Goal: Task Accomplishment & Management: Use online tool/utility

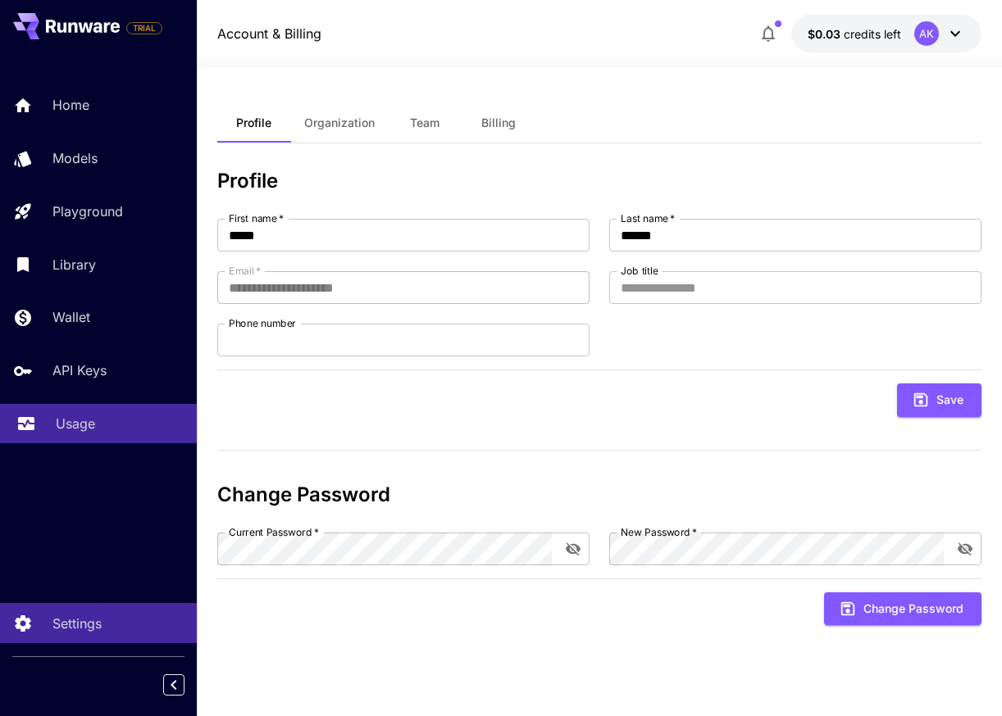
click at [107, 422] on div "Usage" at bounding box center [120, 424] width 128 height 20
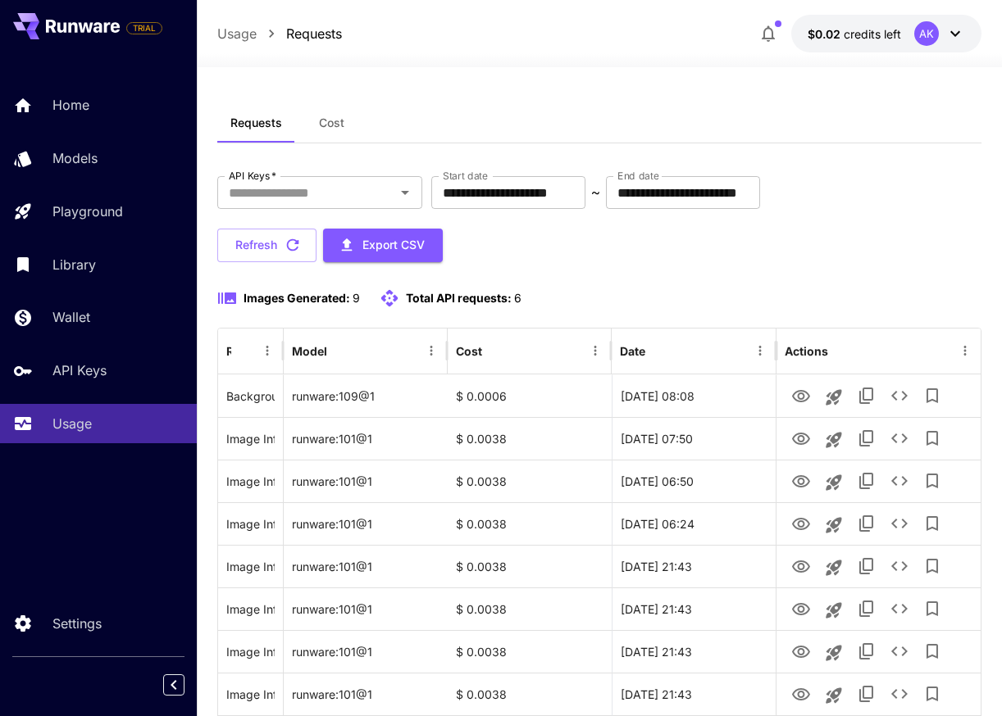
click at [848, 40] on p "$0.02 credits left" at bounding box center [853, 33] width 93 height 17
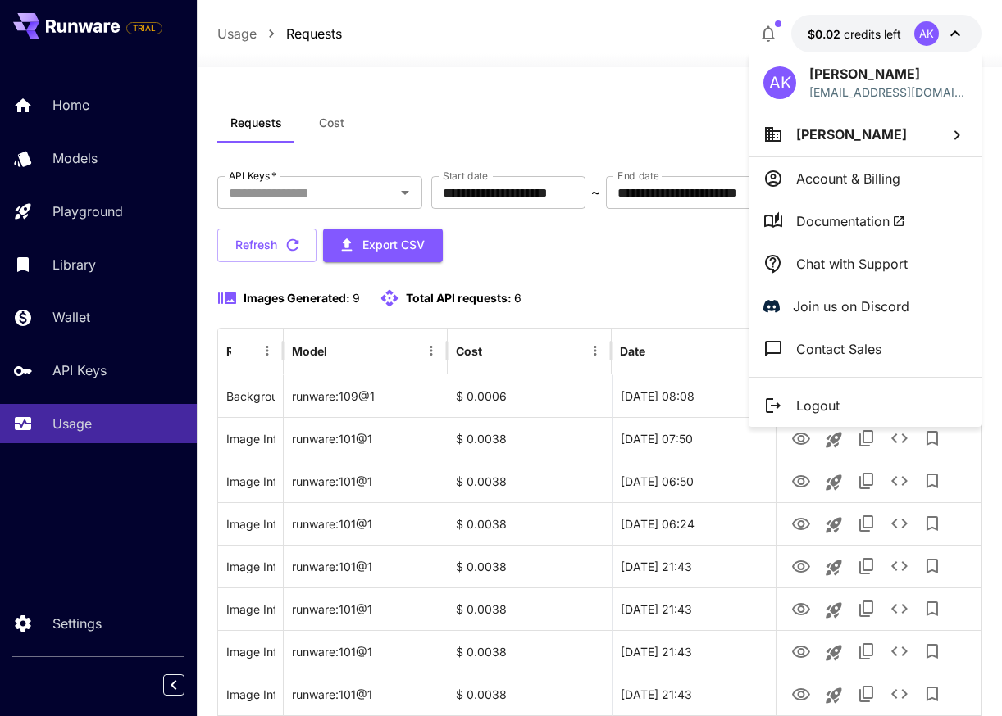
click at [618, 90] on div at bounding box center [501, 358] width 1002 height 716
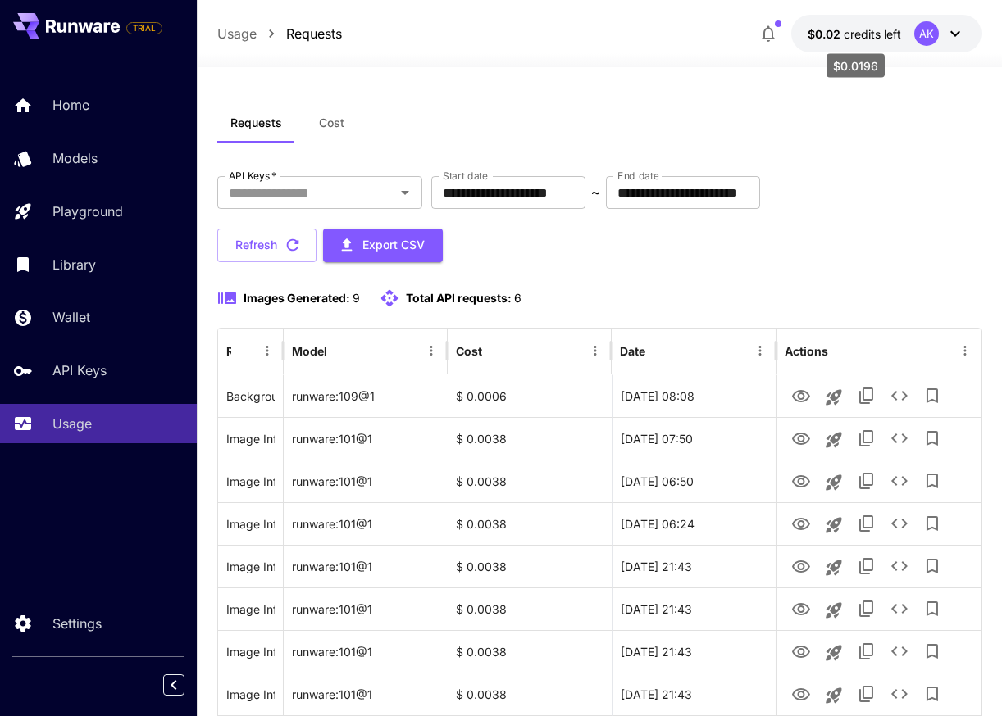
click at [808, 32] on span "$0.02" at bounding box center [825, 34] width 36 height 14
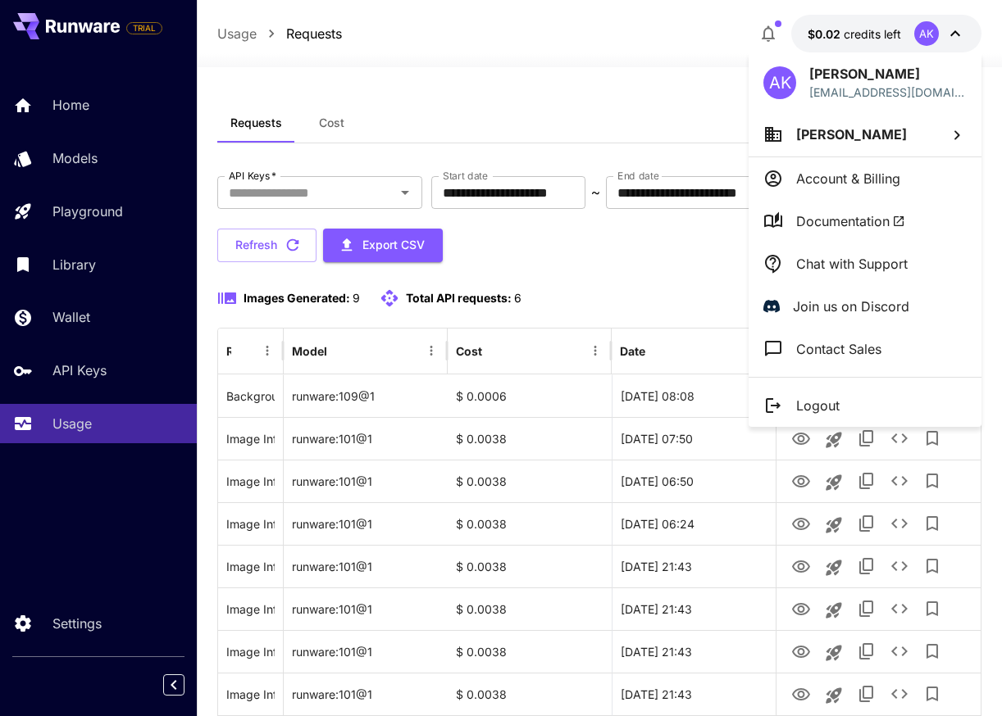
click at [581, 107] on div at bounding box center [501, 358] width 1002 height 716
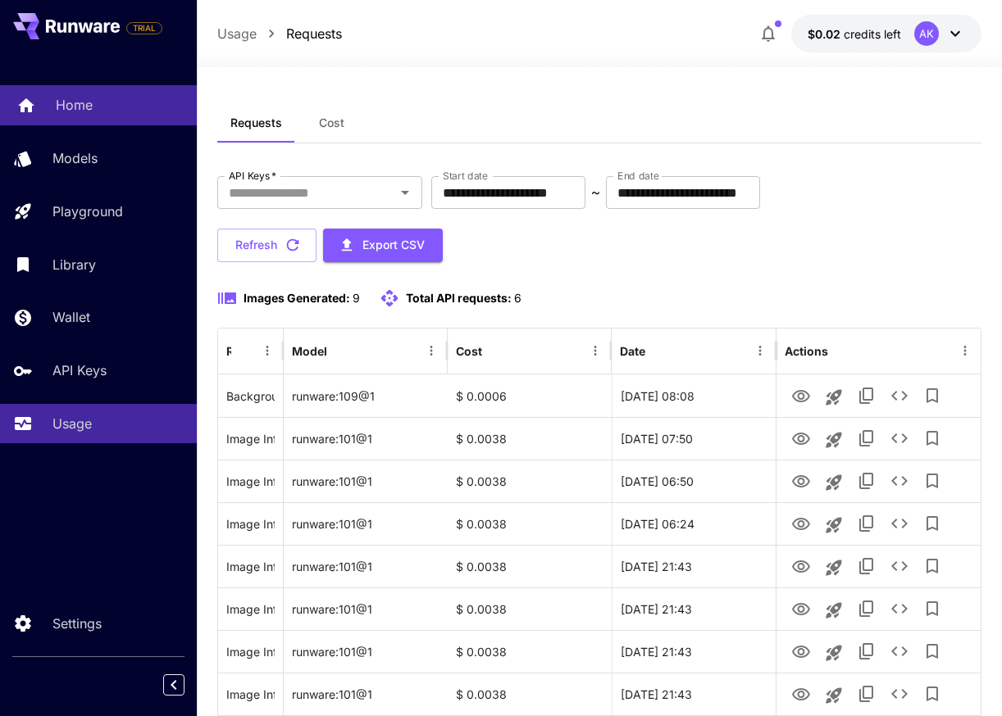
click at [89, 103] on p "Home" at bounding box center [74, 105] width 37 height 20
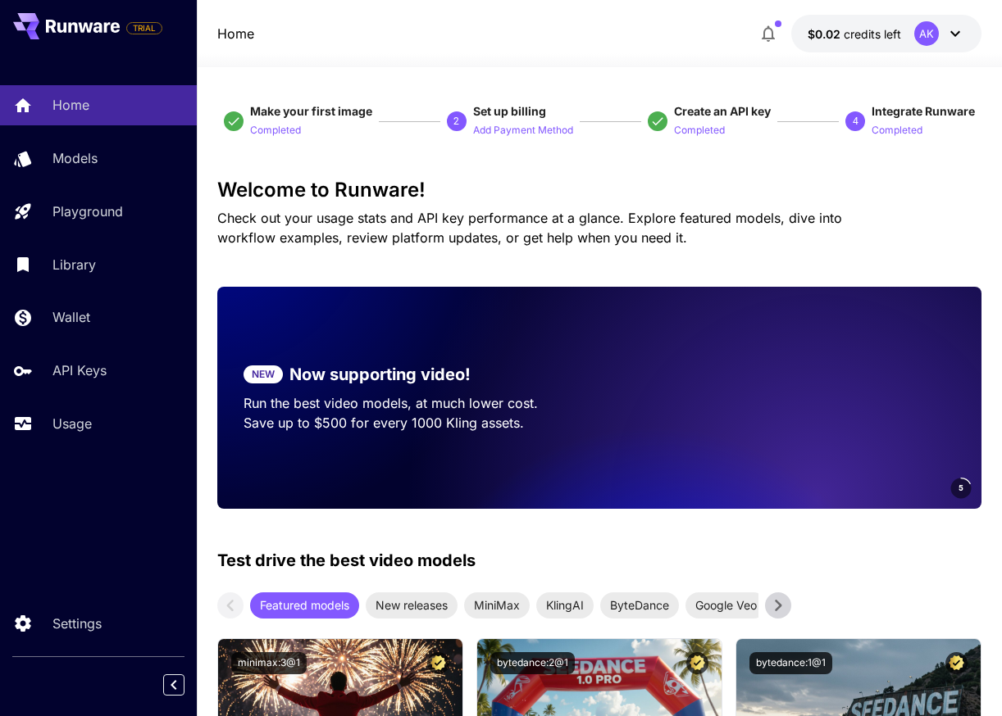
click at [762, 18] on button "button" at bounding box center [768, 33] width 33 height 33
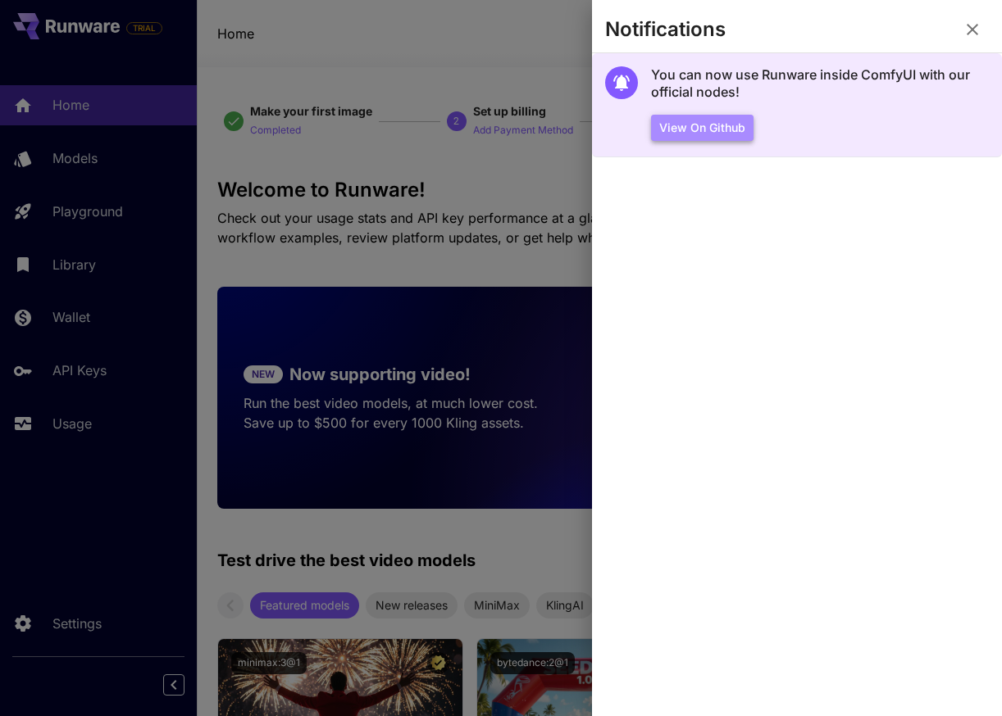
click at [722, 126] on button "View on Github" at bounding box center [702, 128] width 102 height 27
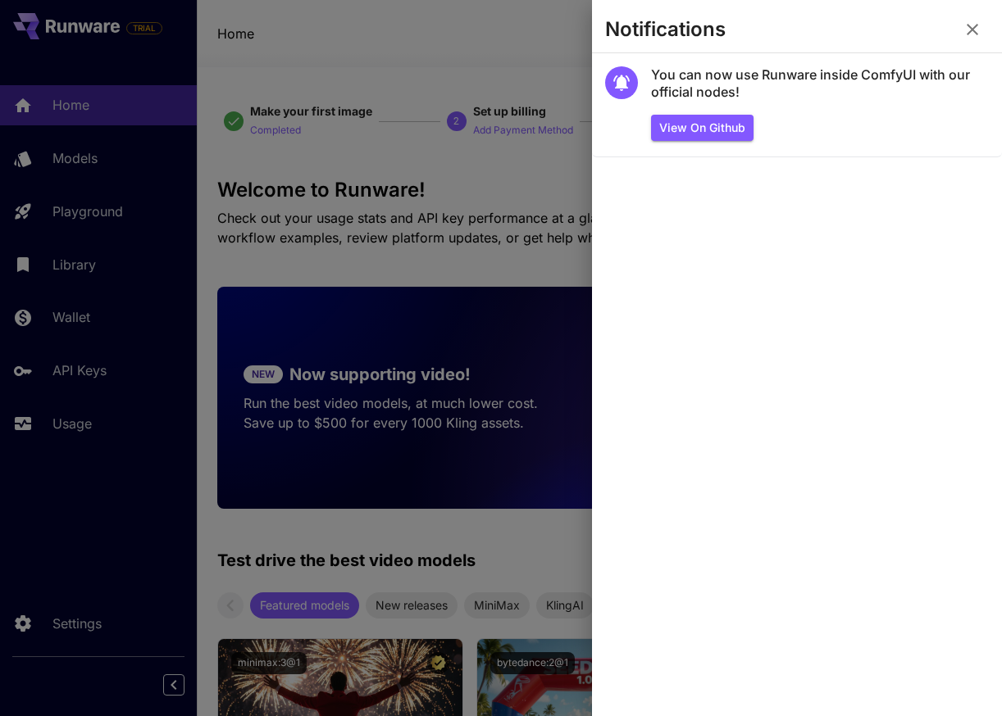
click at [493, 84] on div at bounding box center [501, 358] width 1002 height 716
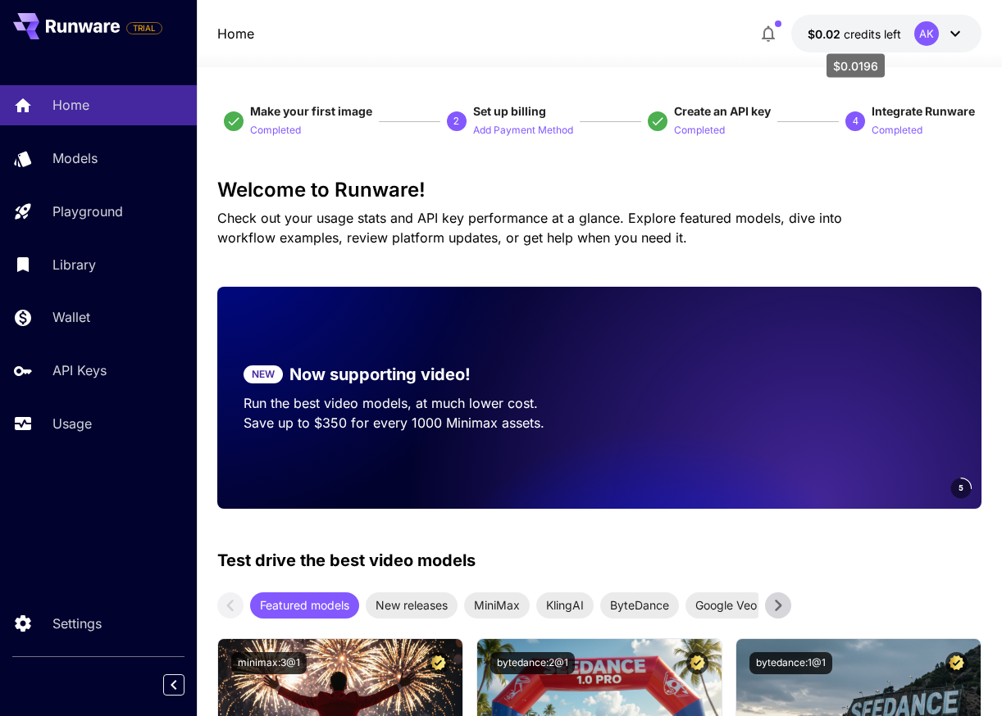
click at [820, 31] on span "$0.02" at bounding box center [825, 34] width 36 height 14
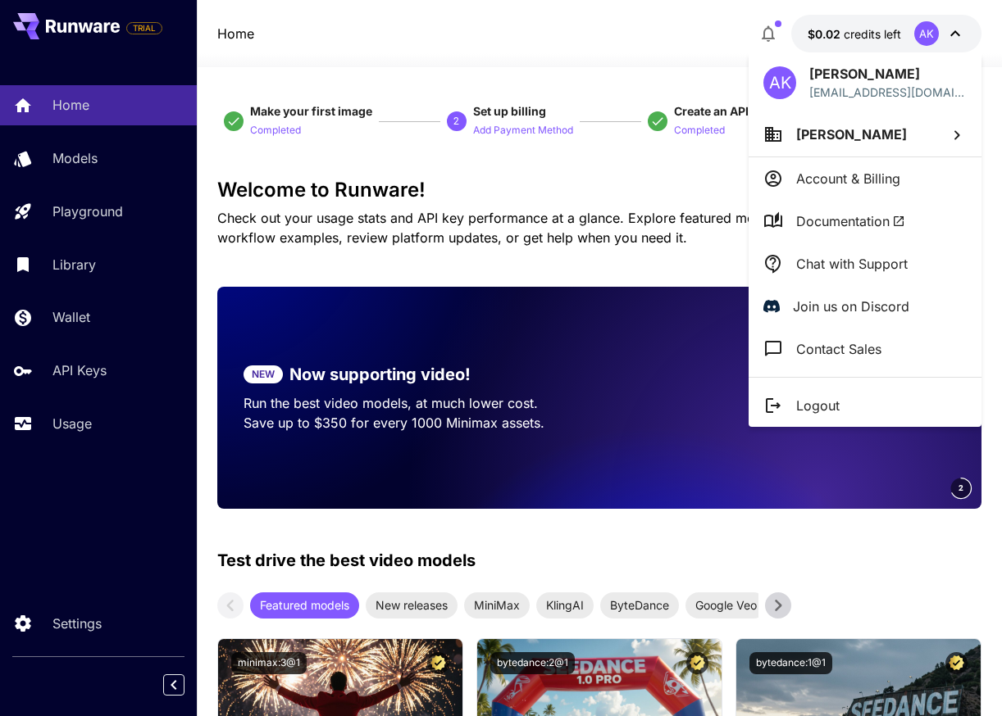
click at [840, 143] on p "Ahmed Khalil" at bounding box center [851, 135] width 111 height 20
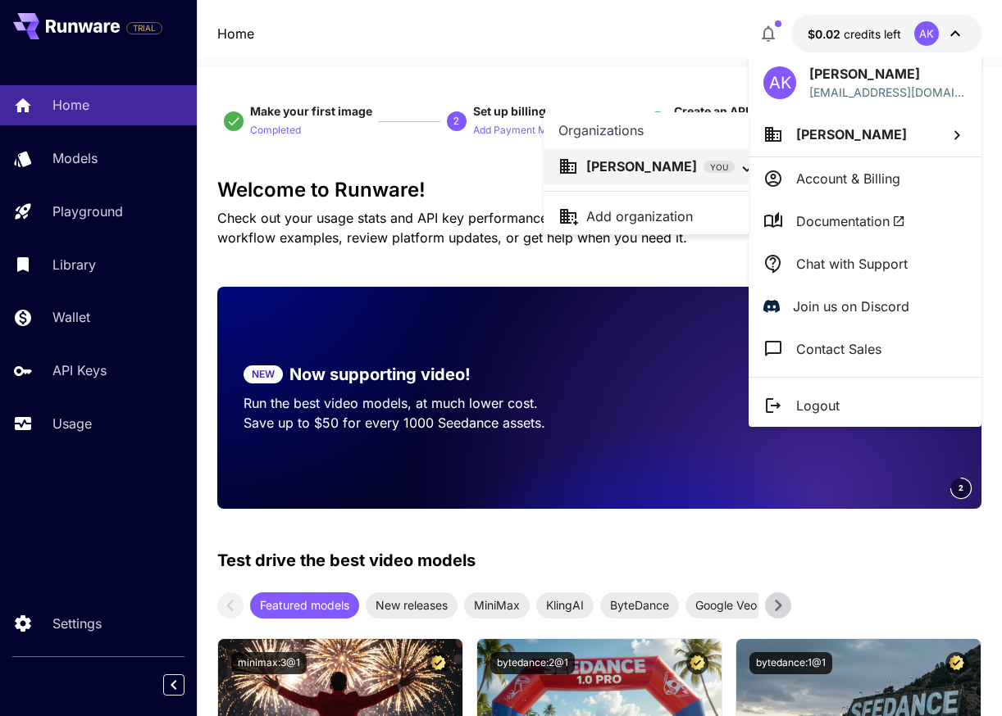
click at [700, 218] on div "Add organization" at bounding box center [660, 217] width 148 height 20
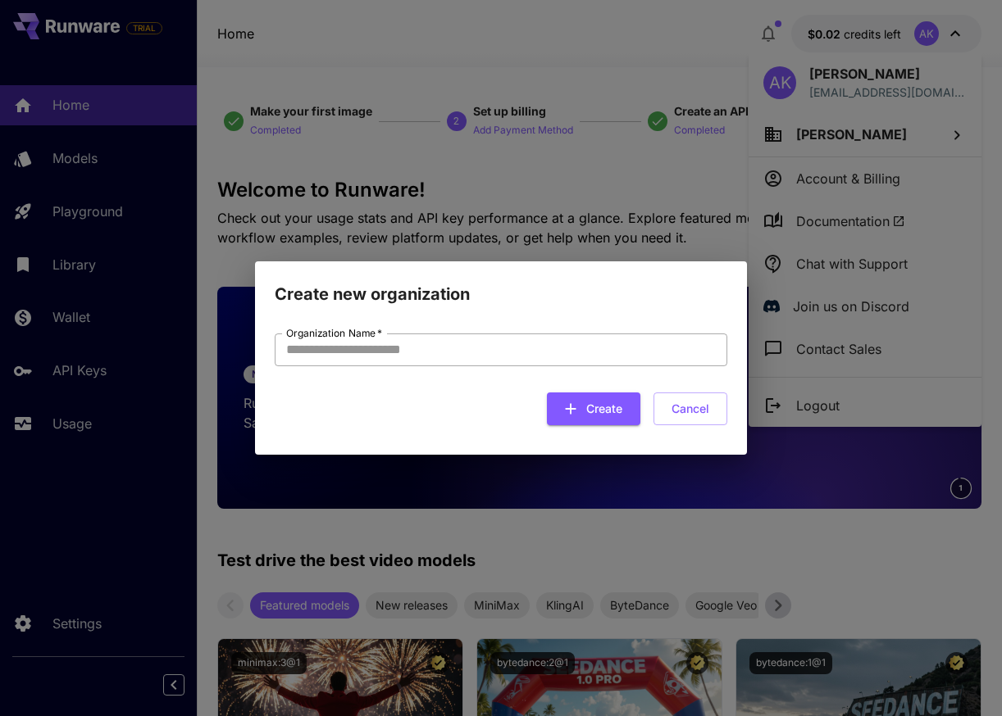
click at [605, 349] on input "Organization Name   *" at bounding box center [501, 350] width 452 height 33
type input "*********"
click at [624, 409] on button "Create" at bounding box center [593, 410] width 93 height 34
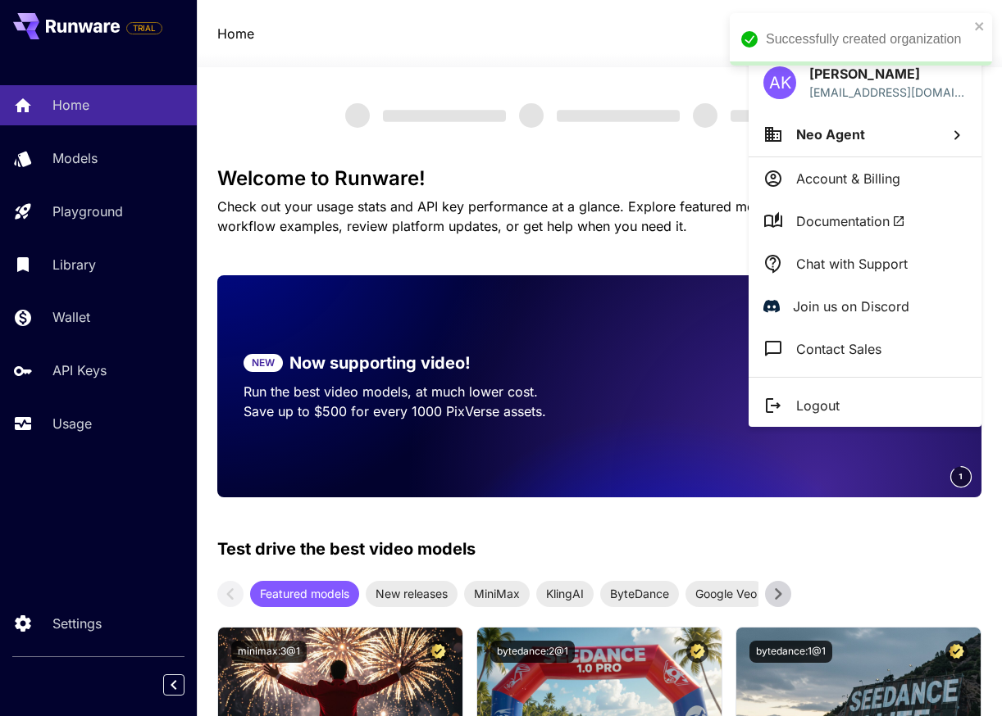
click at [718, 176] on div at bounding box center [501, 358] width 1002 height 716
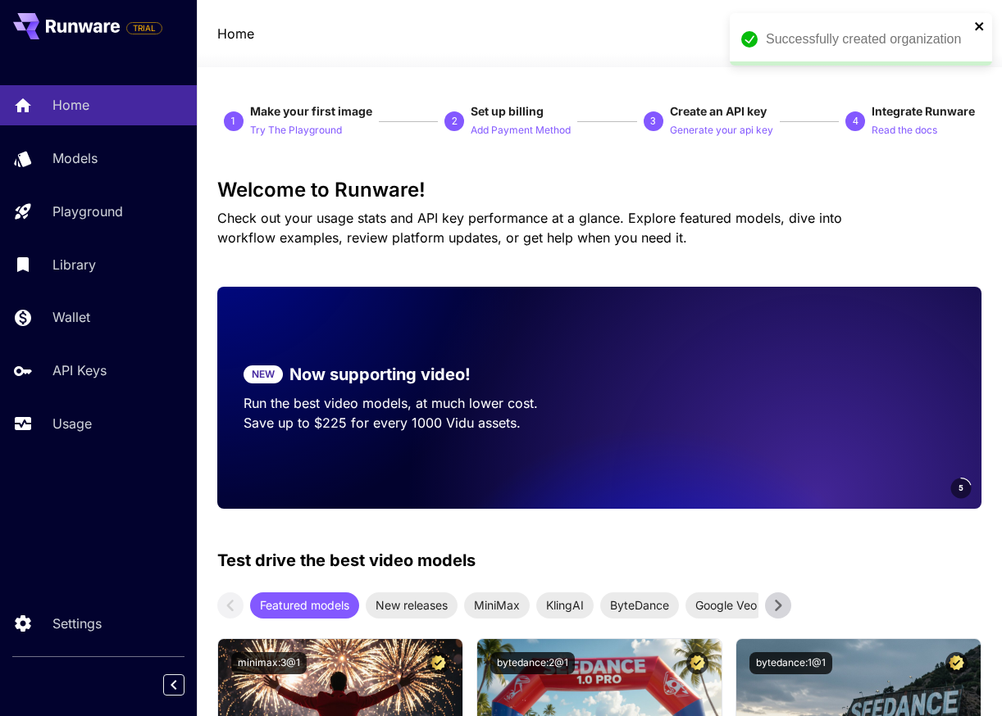
click at [978, 22] on icon "close" at bounding box center [979, 26] width 11 height 13
click at [952, 36] on icon at bounding box center [955, 34] width 20 height 20
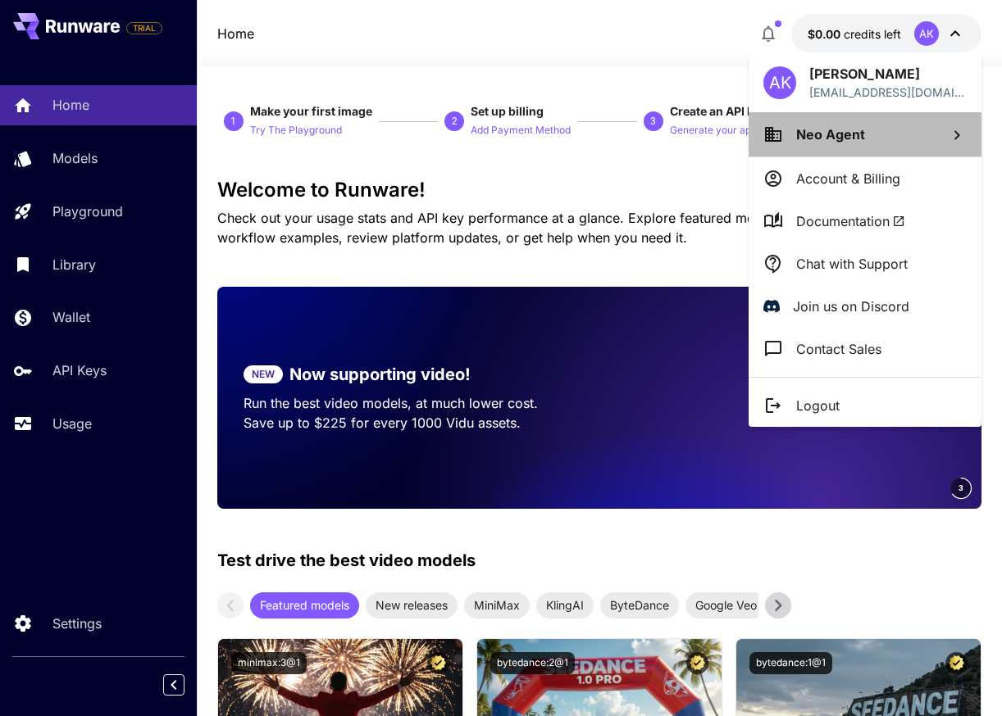
click at [879, 146] on li "Neo Agent" at bounding box center [864, 134] width 233 height 44
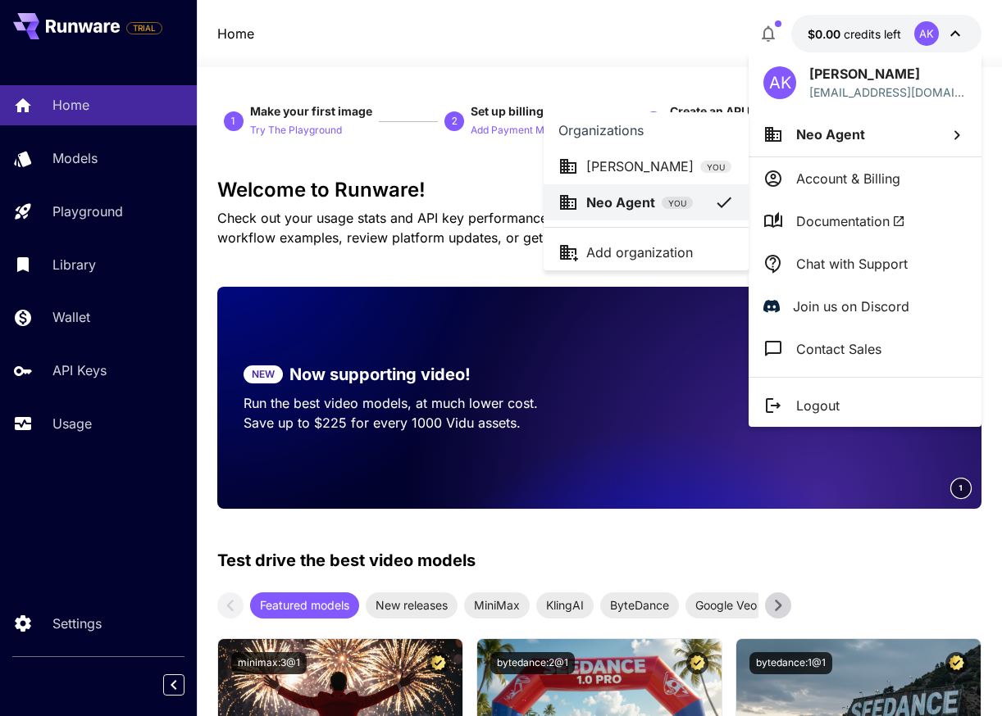
click at [452, 214] on div at bounding box center [501, 358] width 1002 height 716
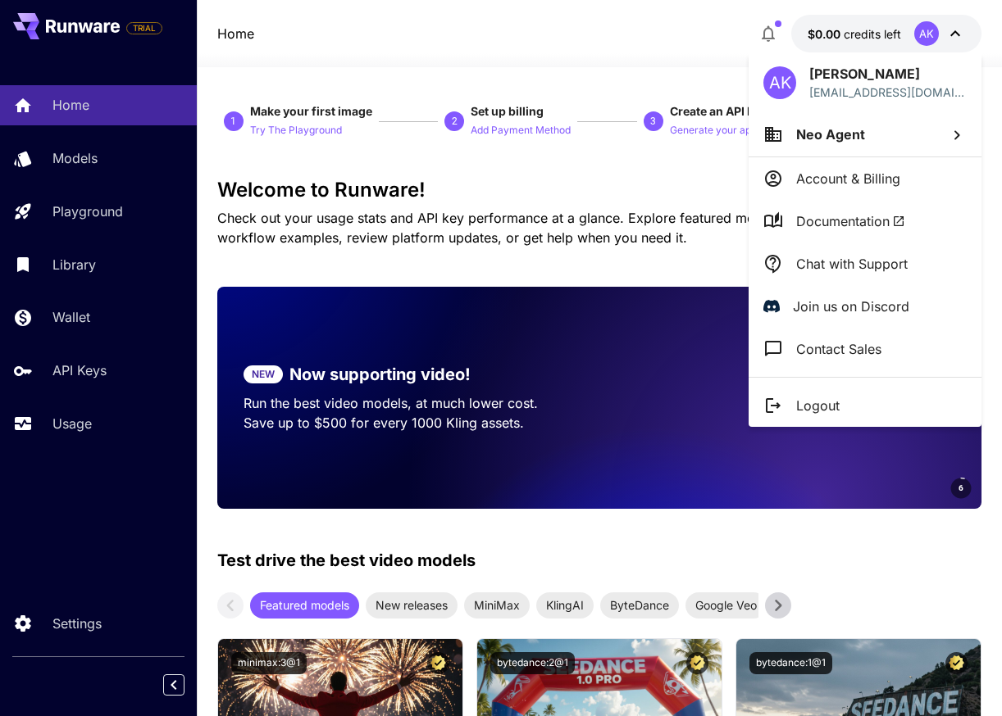
click at [692, 151] on div at bounding box center [501, 358] width 1002 height 716
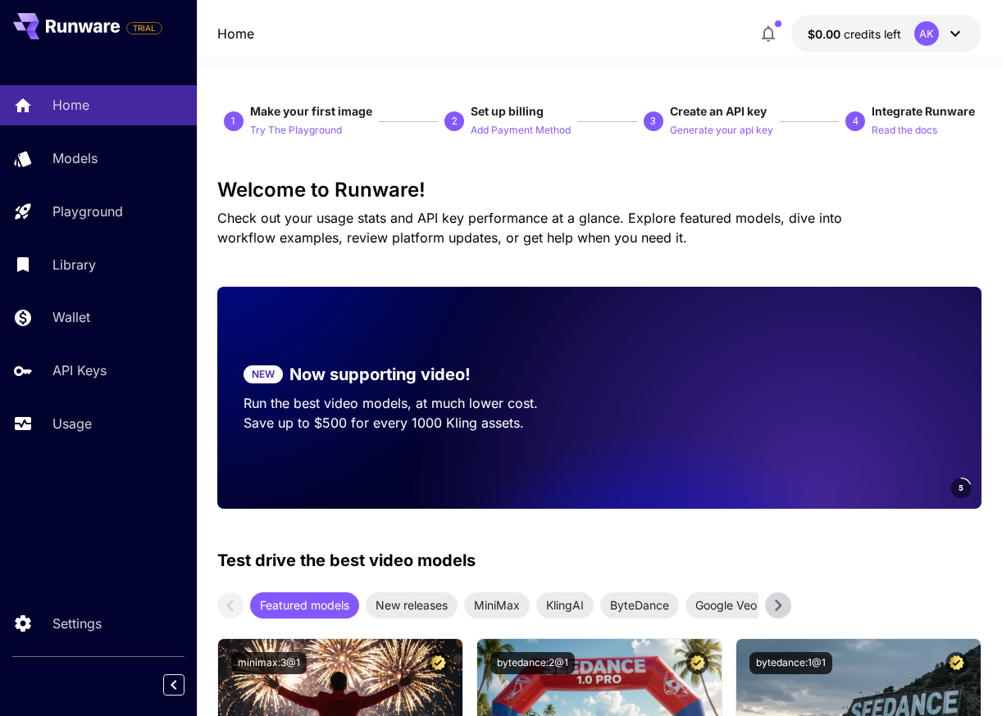
click at [702, 127] on p "Generate your api key" at bounding box center [721, 131] width 103 height 16
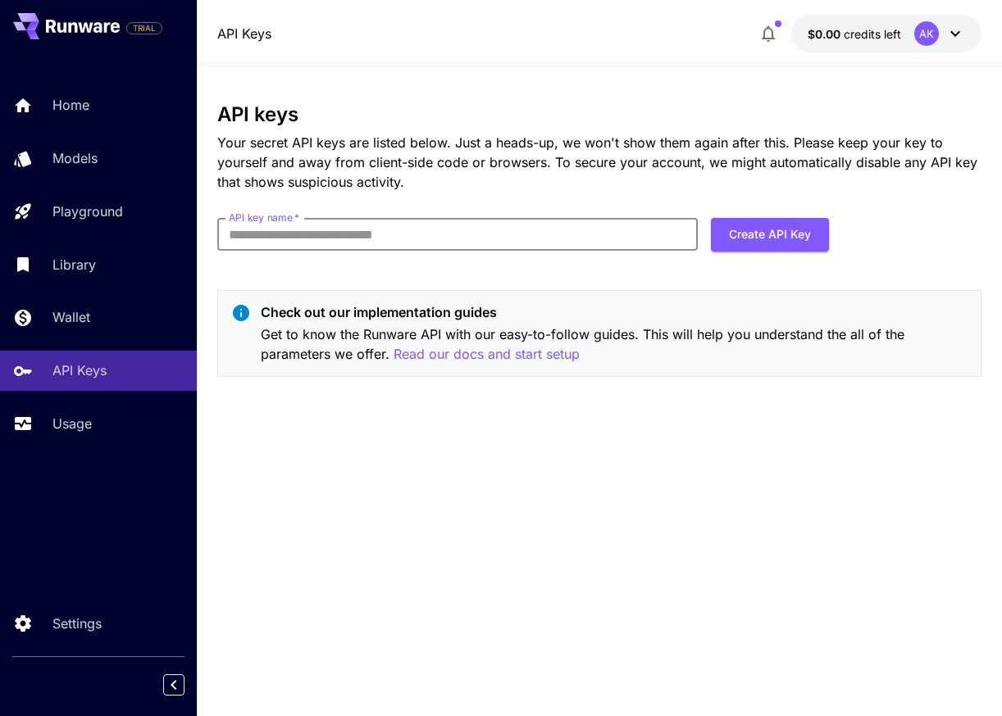
click at [552, 243] on input "API key name   *" at bounding box center [457, 234] width 480 height 33
type input "*********"
click at [762, 246] on button "Create API Key" at bounding box center [770, 235] width 118 height 34
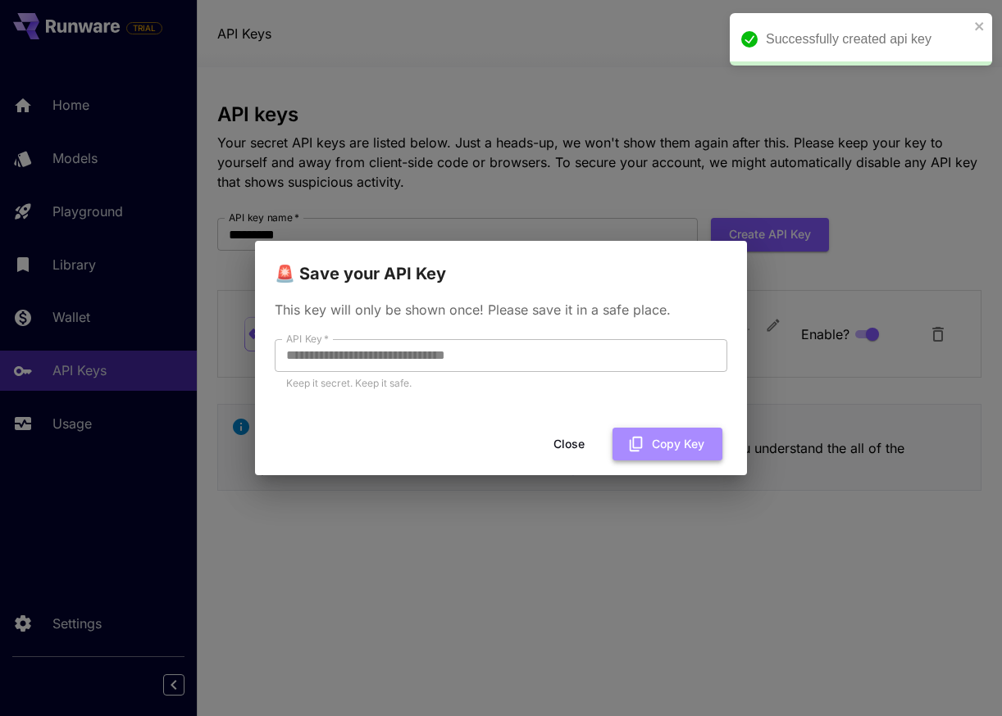
click at [679, 434] on button "Copy Key" at bounding box center [667, 445] width 110 height 34
click at [814, 237] on div "**********" at bounding box center [501, 358] width 1002 height 716
click at [979, 22] on icon "close" at bounding box center [979, 26] width 11 height 13
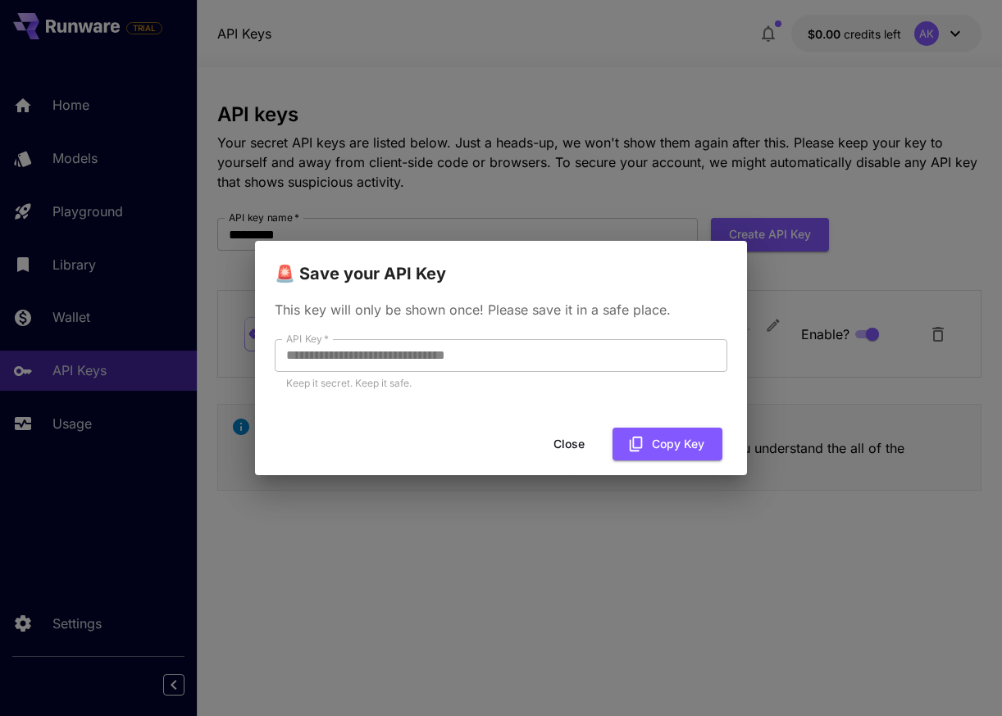
click at [902, 88] on div "**********" at bounding box center [501, 358] width 1002 height 716
click at [571, 457] on button "Close" at bounding box center [569, 445] width 74 height 34
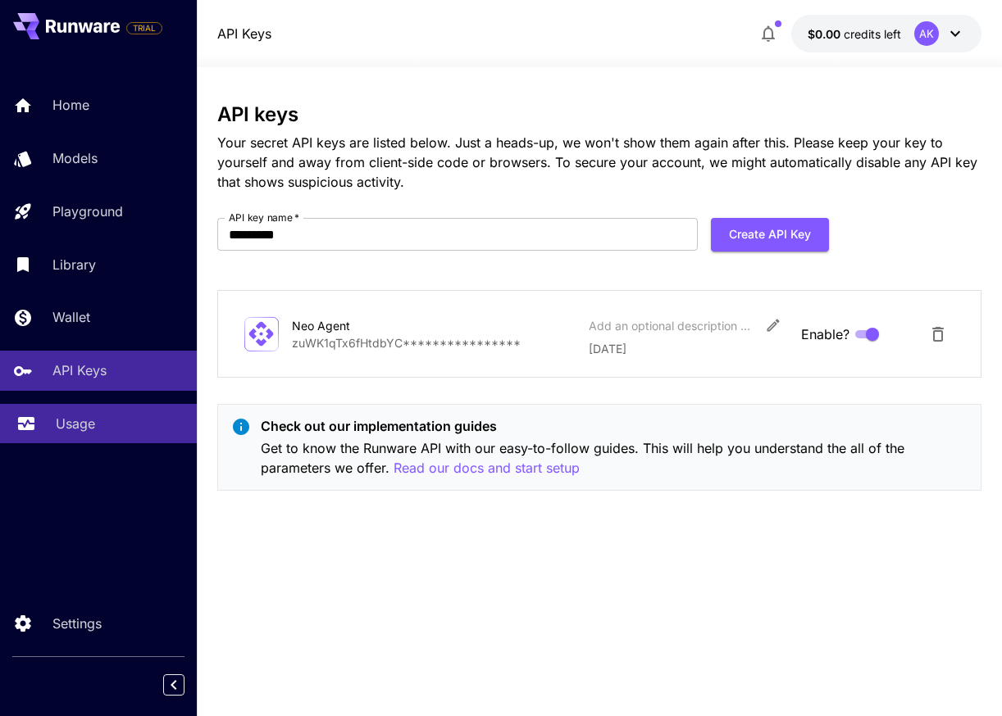
click at [109, 421] on div "Usage" at bounding box center [120, 424] width 128 height 20
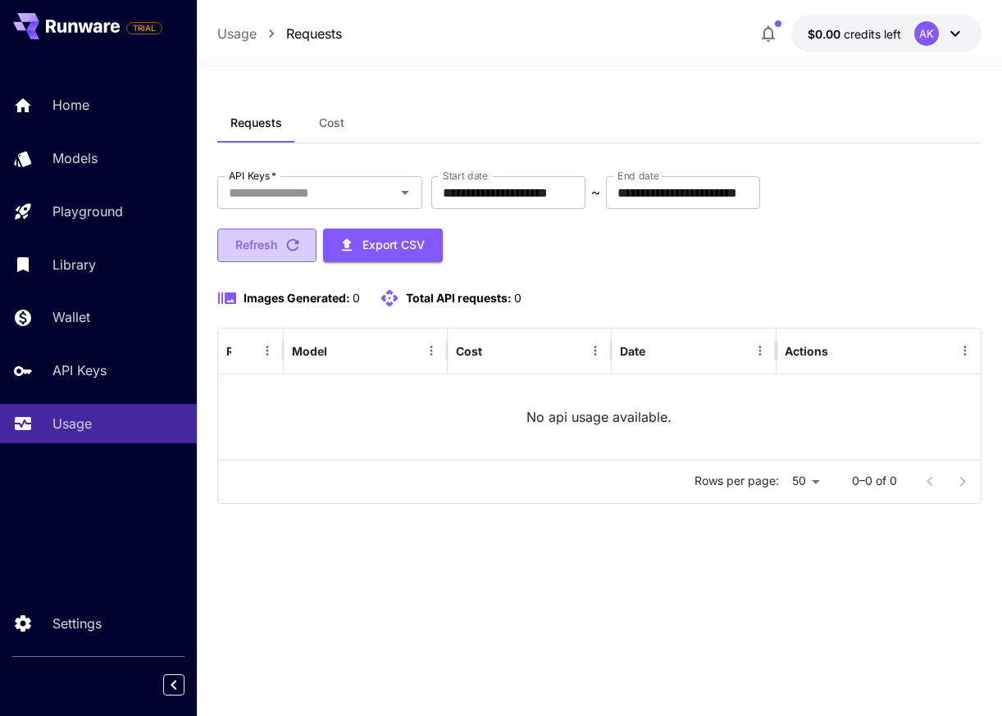
click at [286, 247] on icon "button" at bounding box center [293, 245] width 18 height 18
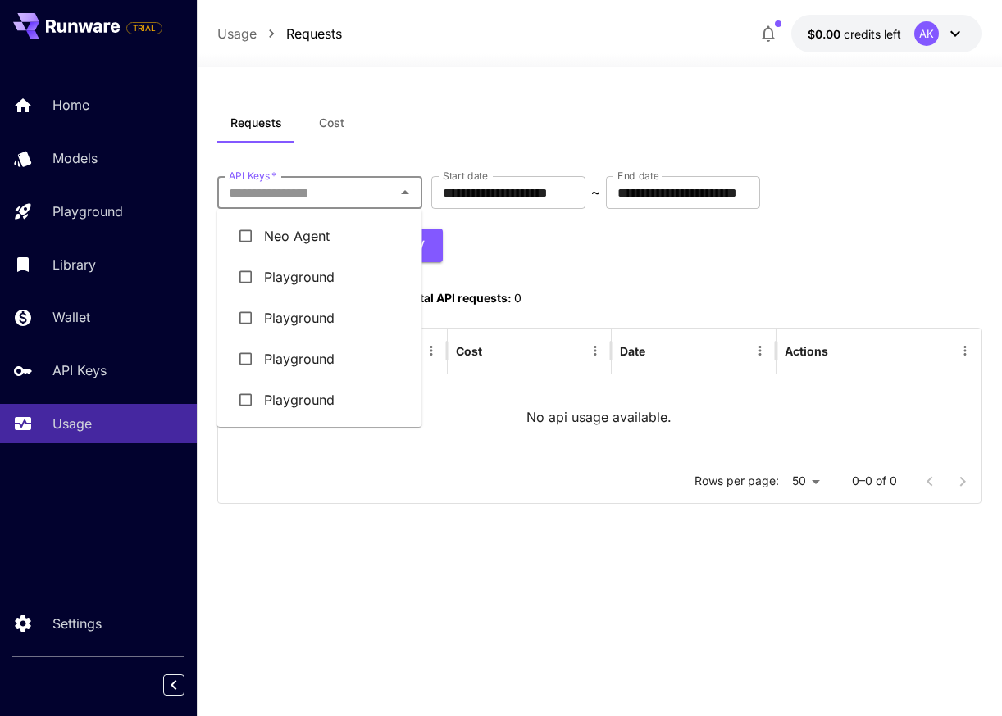
click at [379, 195] on input "API Keys   *" at bounding box center [306, 192] width 168 height 23
click at [547, 253] on div "**********" at bounding box center [599, 219] width 765 height 86
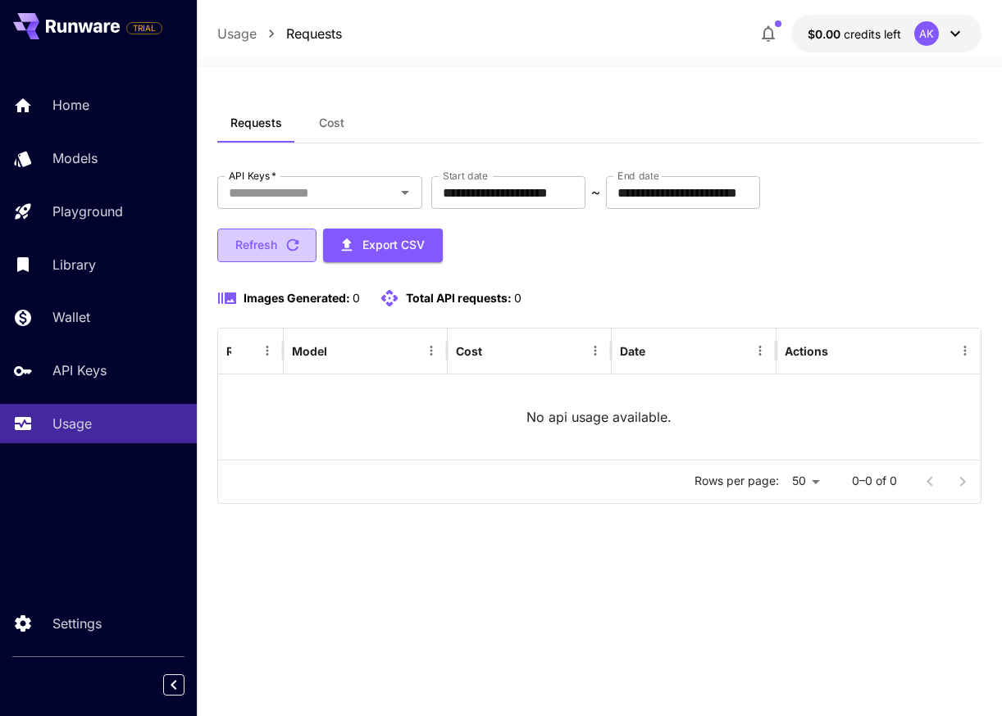
click at [277, 238] on button "Refresh" at bounding box center [266, 246] width 99 height 34
click at [352, 119] on button "Cost" at bounding box center [332, 122] width 74 height 39
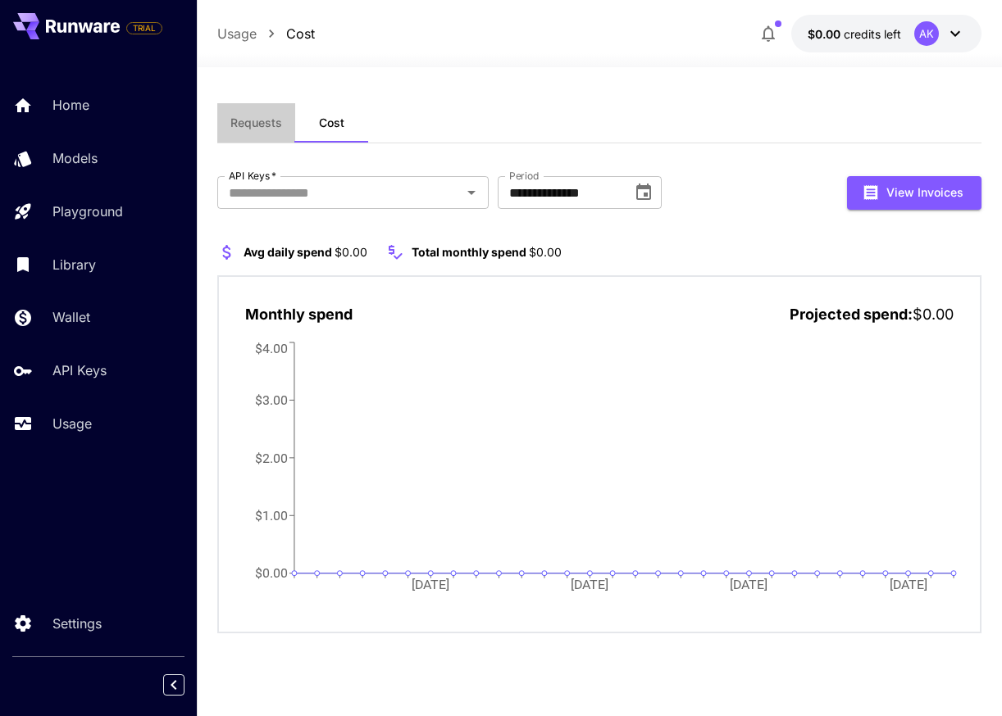
click at [283, 112] on button "Requests" at bounding box center [256, 122] width 78 height 39
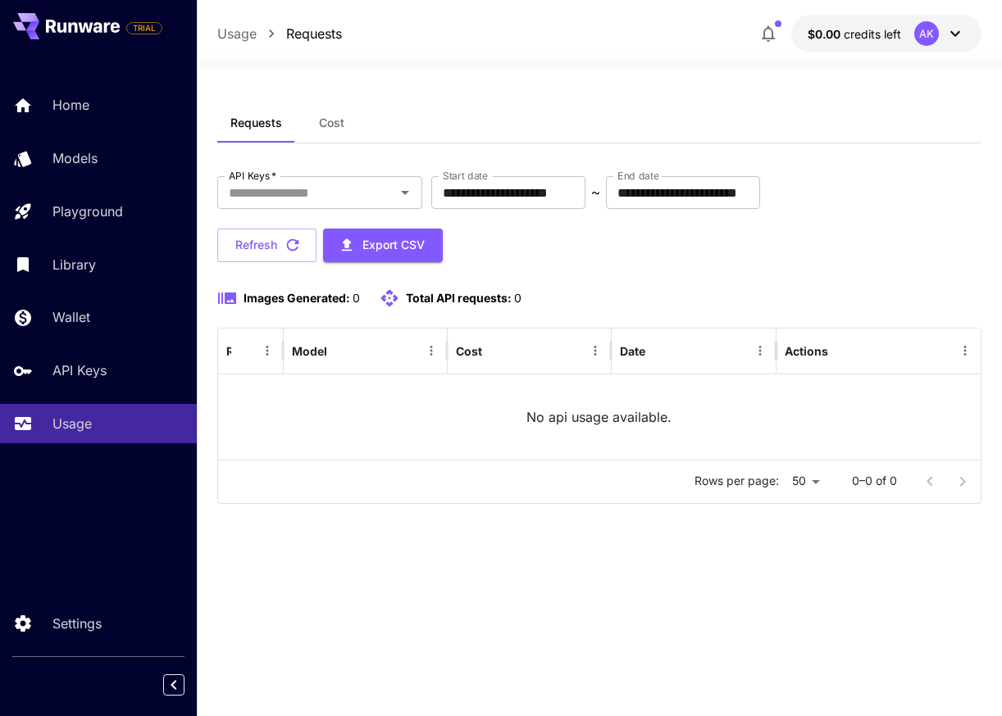
click at [913, 39] on button "$0.00 credits left AK" at bounding box center [886, 34] width 190 height 38
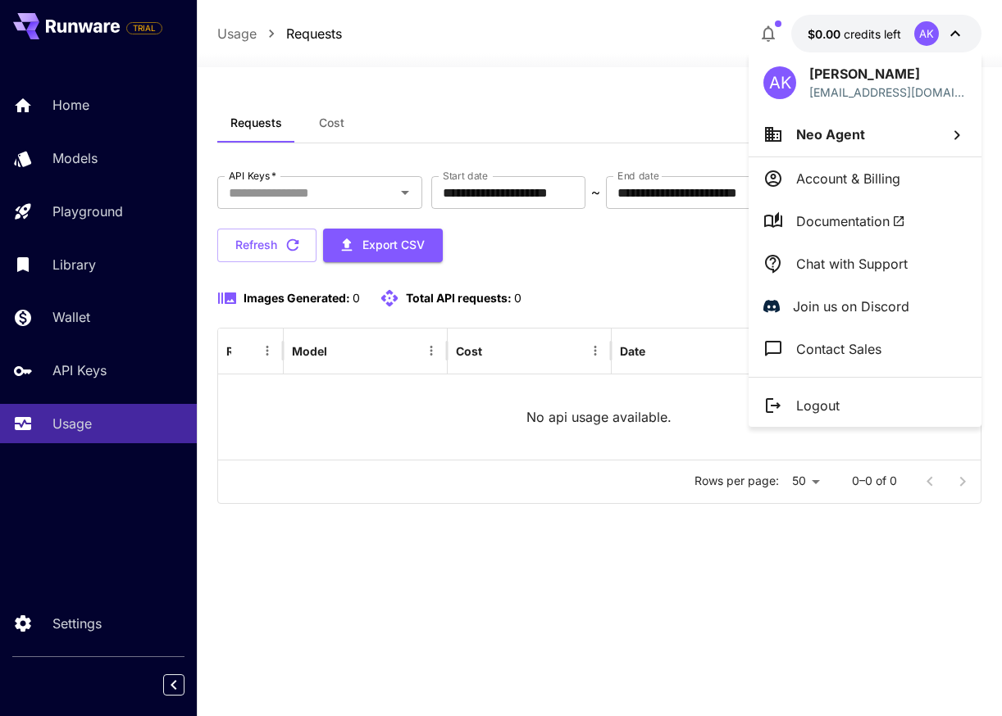
click at [882, 122] on li "Neo Agent" at bounding box center [864, 134] width 233 height 44
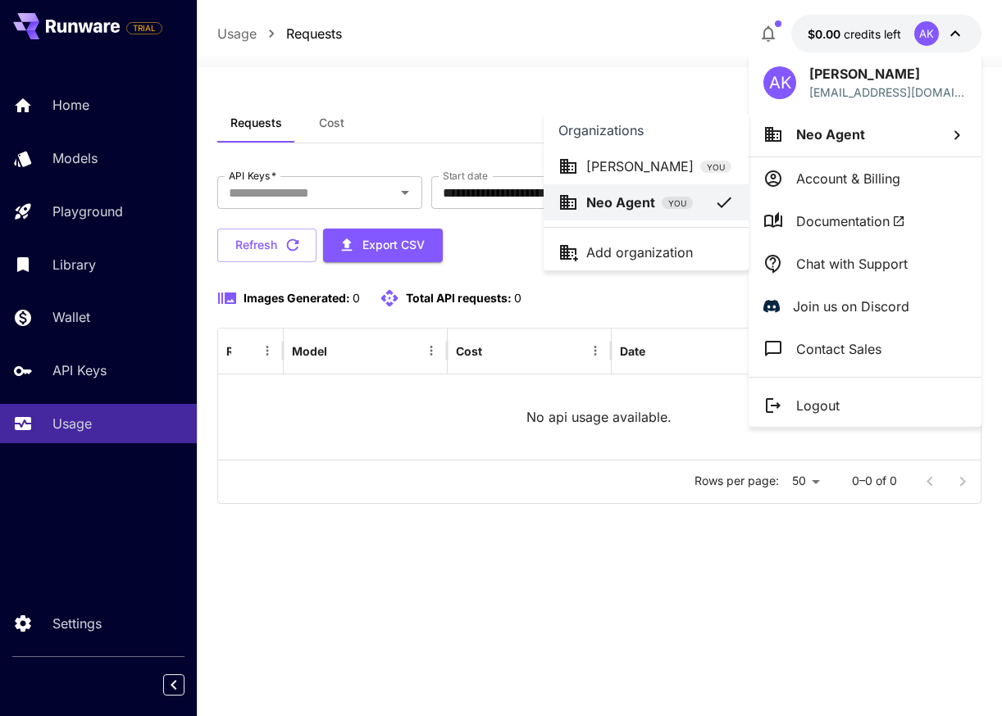
click at [685, 198] on span "YOU" at bounding box center [676, 204] width 31 height 12
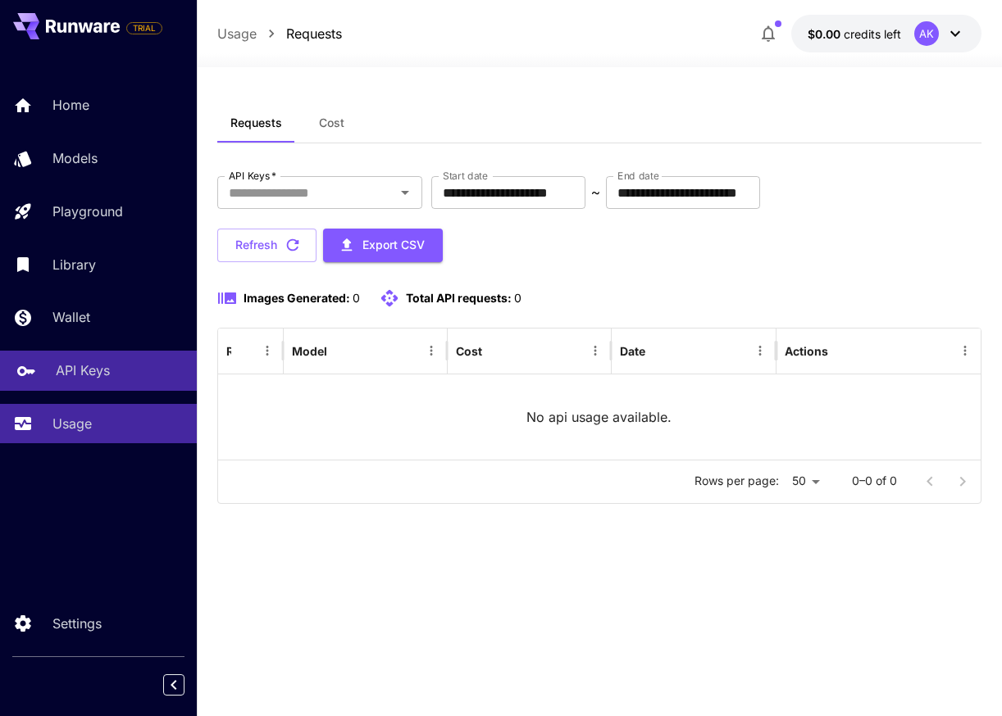
click at [134, 367] on div "API Keys" at bounding box center [120, 371] width 128 height 20
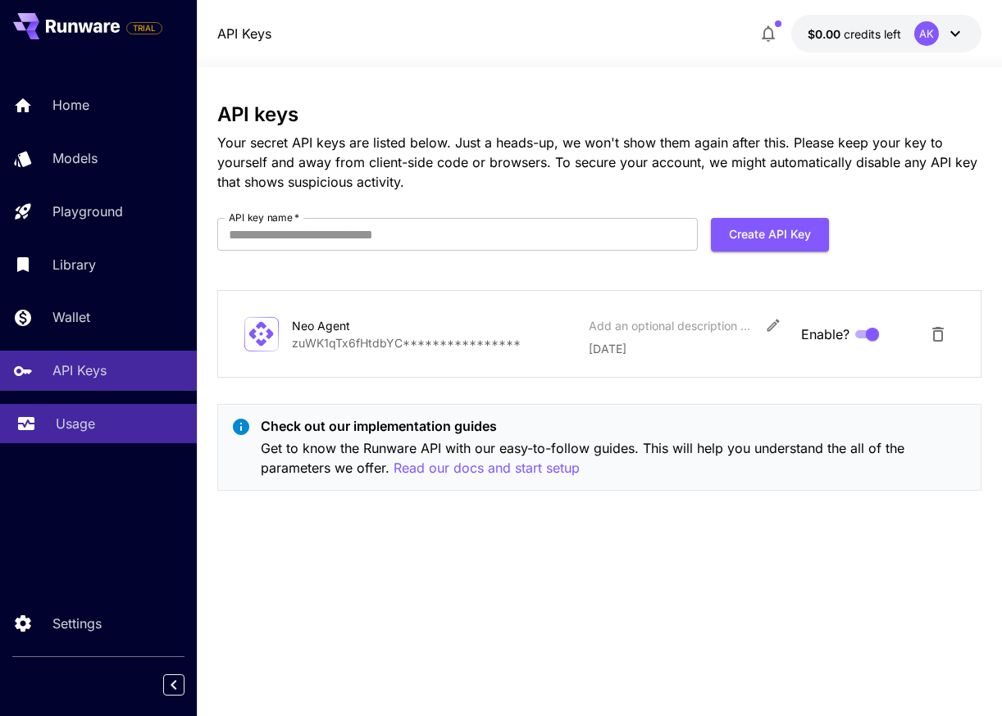
click at [136, 412] on link "Usage" at bounding box center [98, 424] width 197 height 40
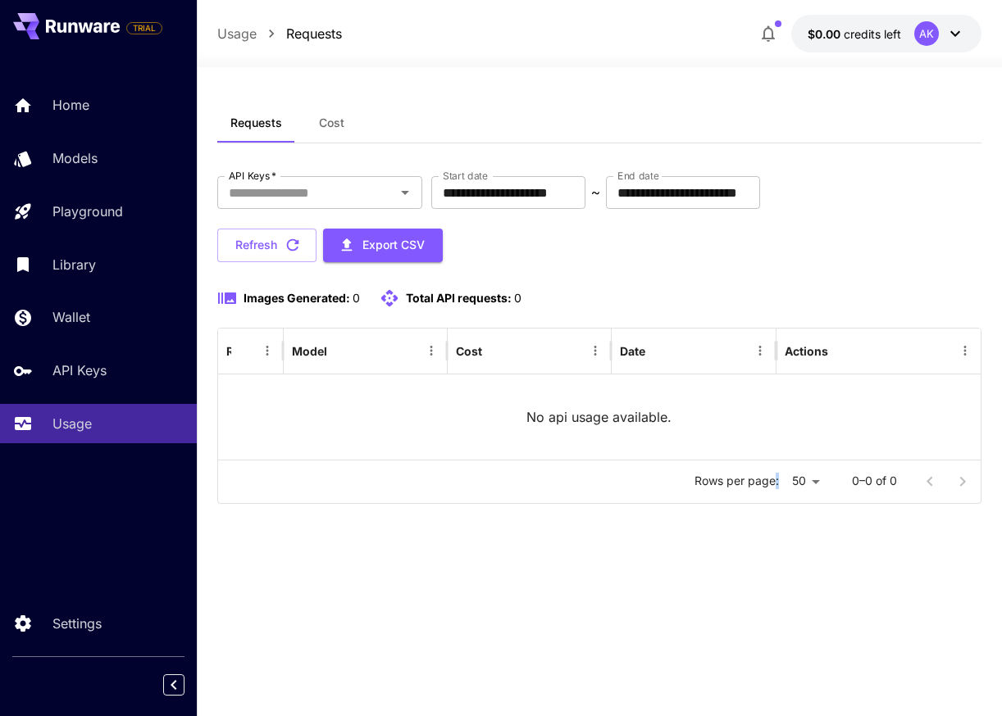
click at [776, 474] on p "Rows per page:" at bounding box center [736, 481] width 84 height 16
click at [794, 478] on body "**********" at bounding box center [501, 358] width 1002 height 716
click at [666, 553] on div at bounding box center [501, 358] width 1002 height 716
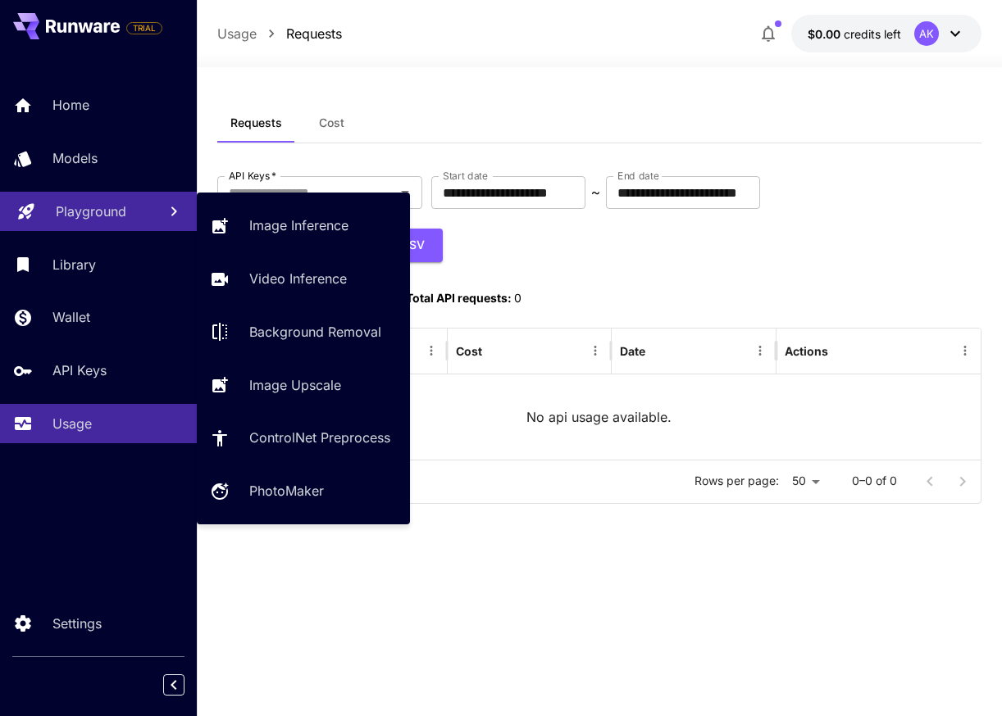
click at [162, 195] on link "Playground" at bounding box center [98, 212] width 197 height 40
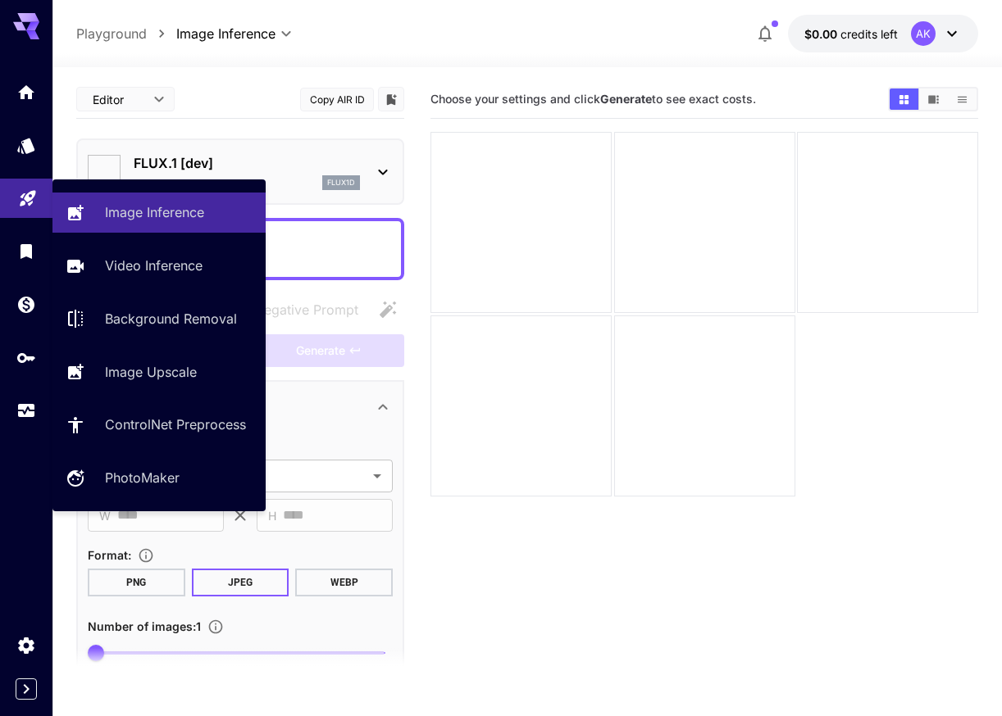
type input "**********"
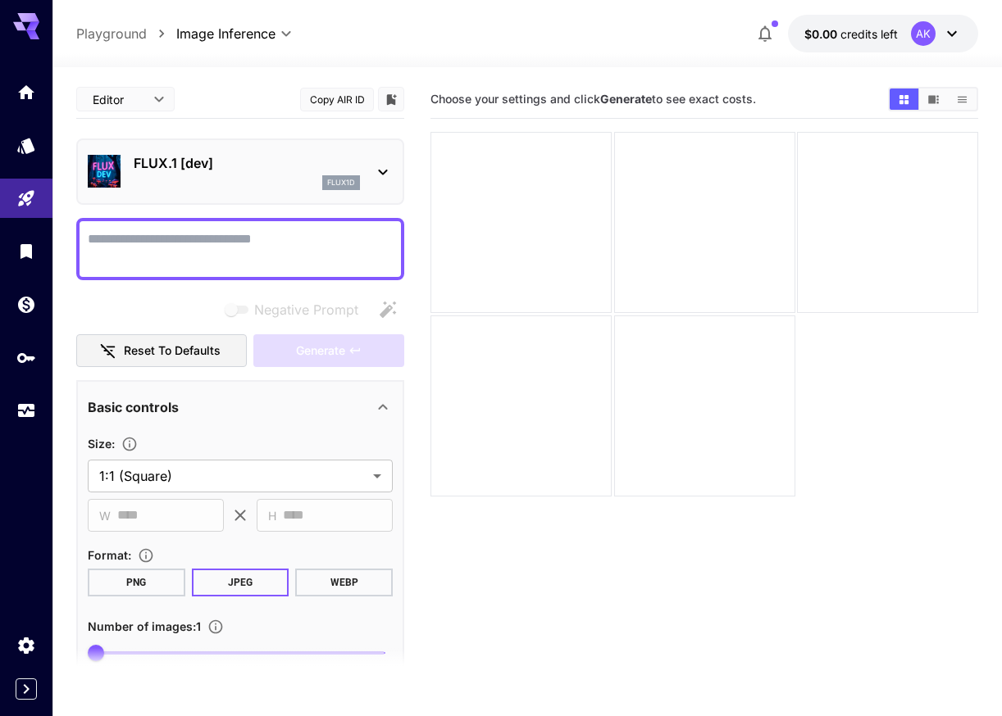
click at [175, 236] on textarea "Negative Prompt" at bounding box center [240, 248] width 305 height 39
click at [177, 189] on div "FLUX.1 [dev] flux1d" at bounding box center [240, 172] width 305 height 50
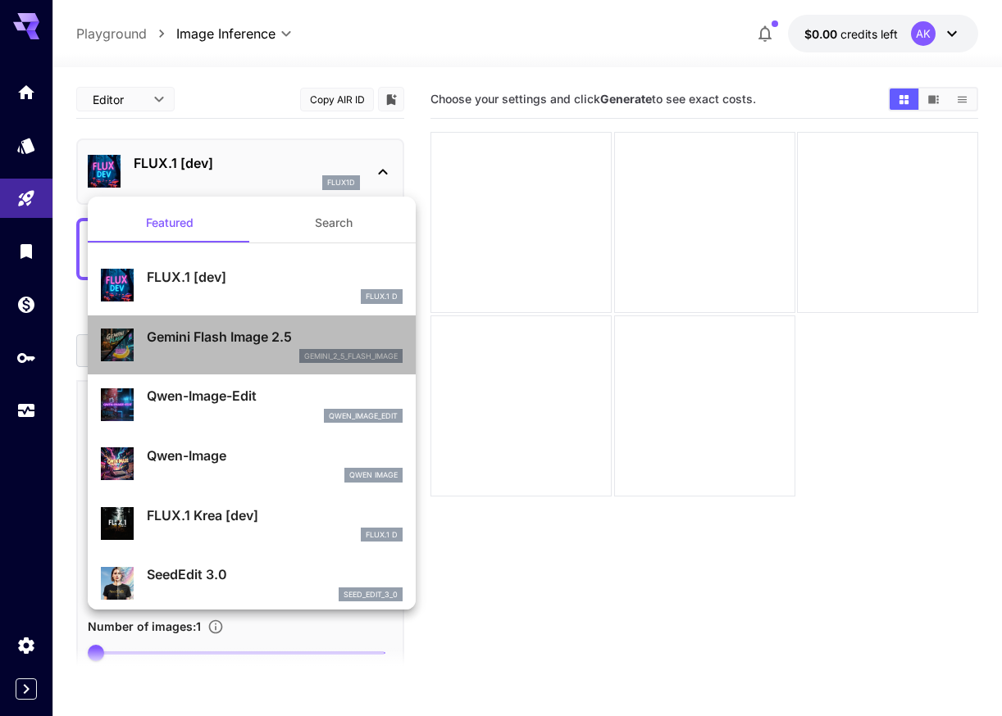
click at [237, 328] on p "Gemini Flash Image 2.5" at bounding box center [275, 337] width 256 height 20
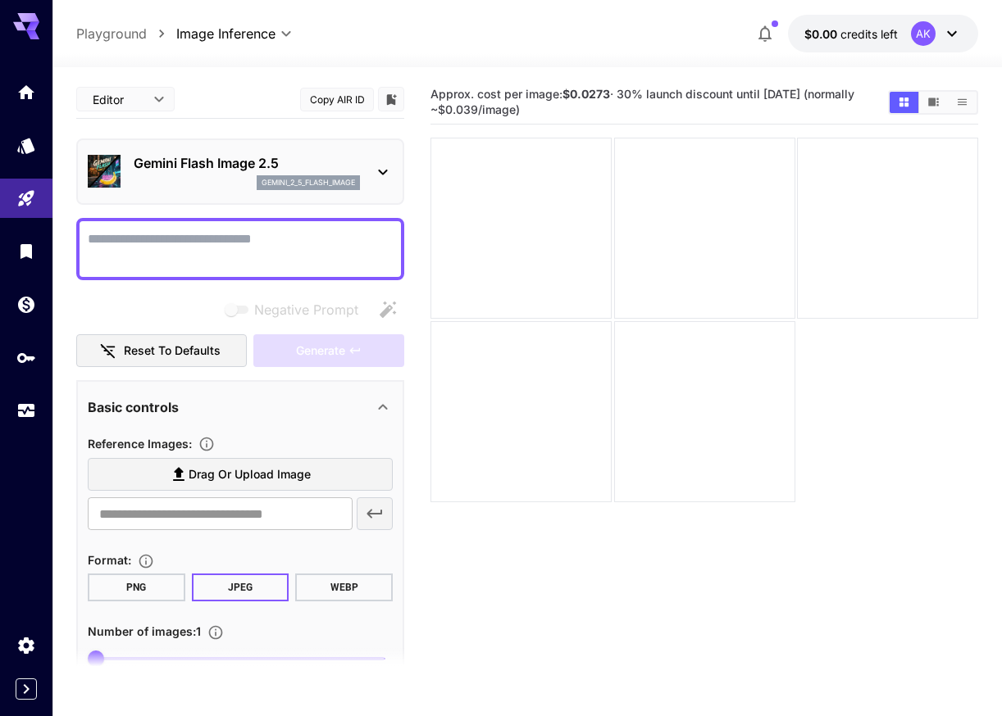
click at [226, 181] on div "gemini_2_5_flash_image" at bounding box center [247, 182] width 226 height 15
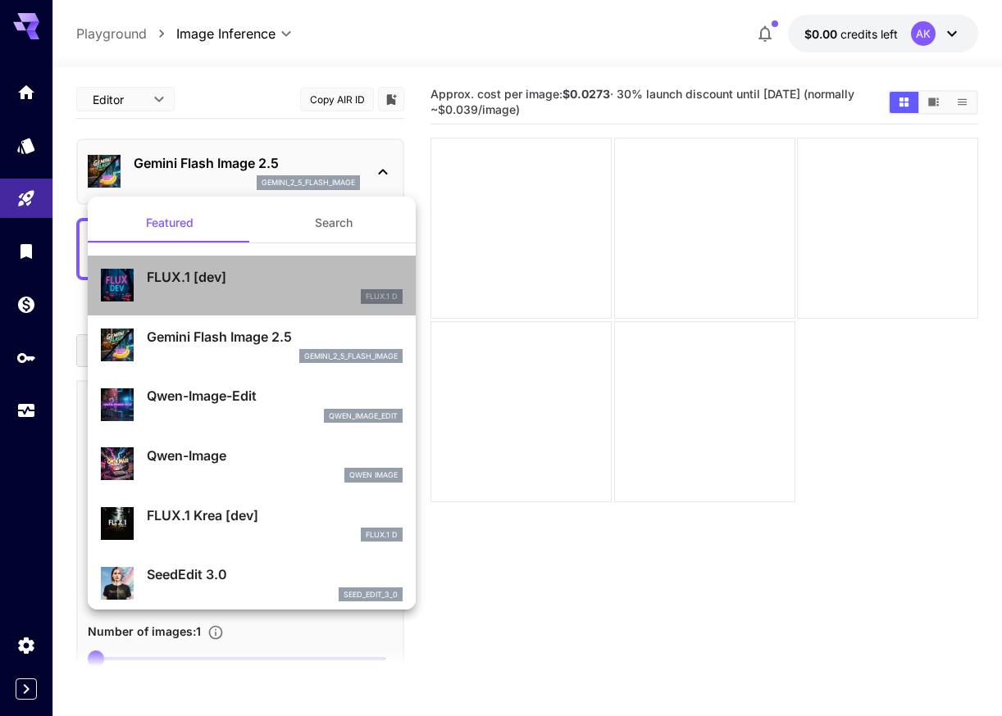
click at [229, 292] on div "FLUX.1 D" at bounding box center [275, 296] width 256 height 15
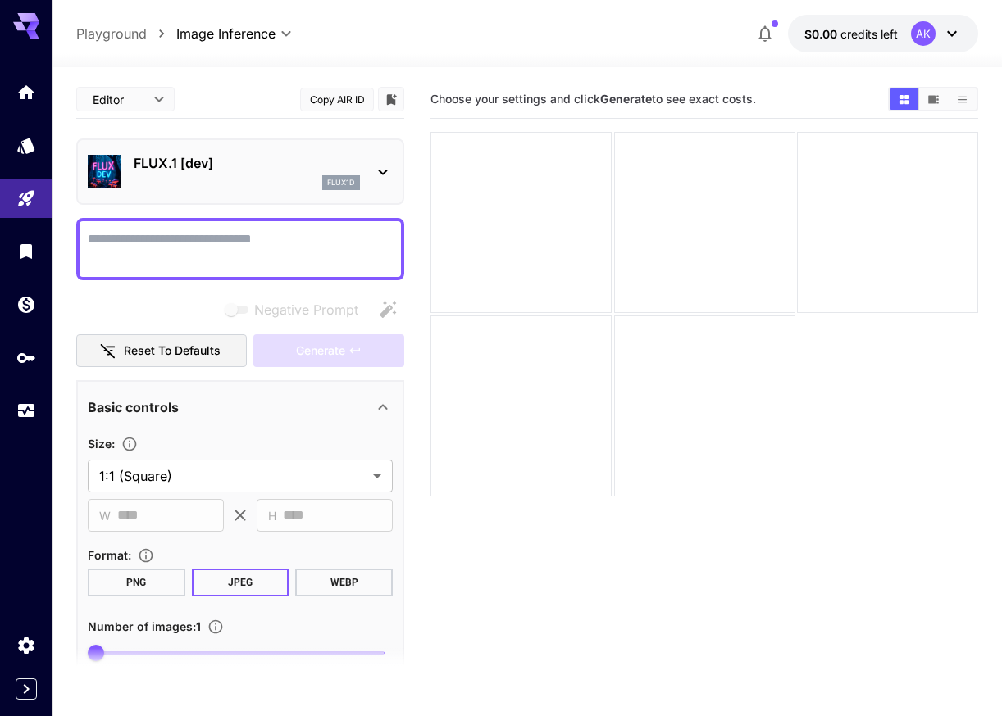
click at [257, 251] on textarea "Negative Prompt" at bounding box center [240, 248] width 305 height 39
type textarea "****"
click at [309, 342] on span "Generate" at bounding box center [320, 351] width 49 height 20
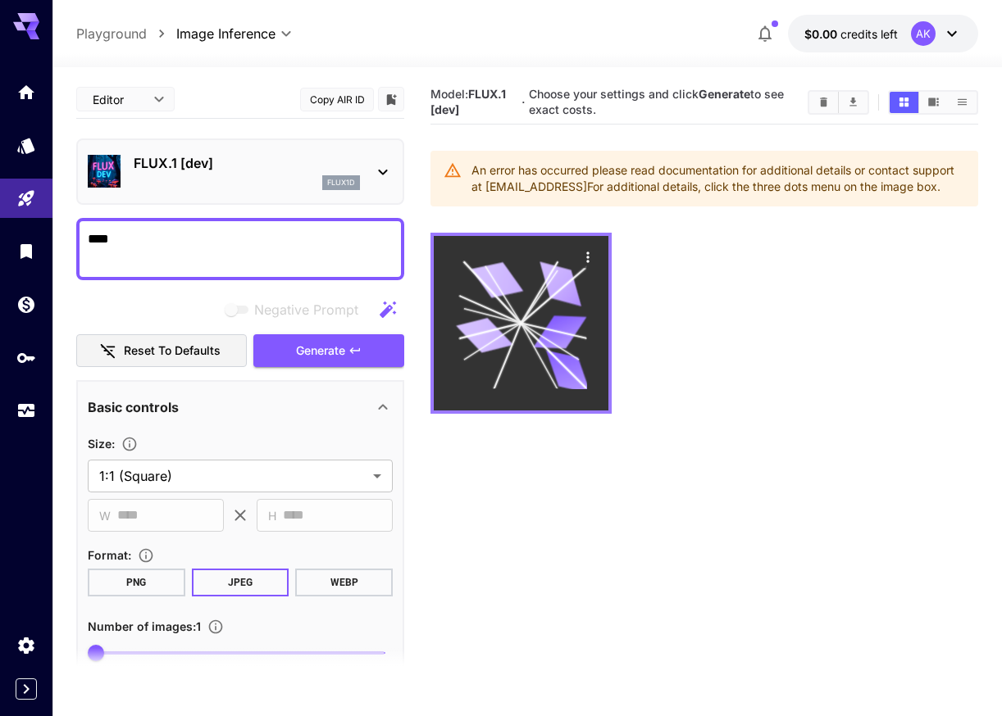
click at [494, 352] on icon at bounding box center [521, 323] width 130 height 130
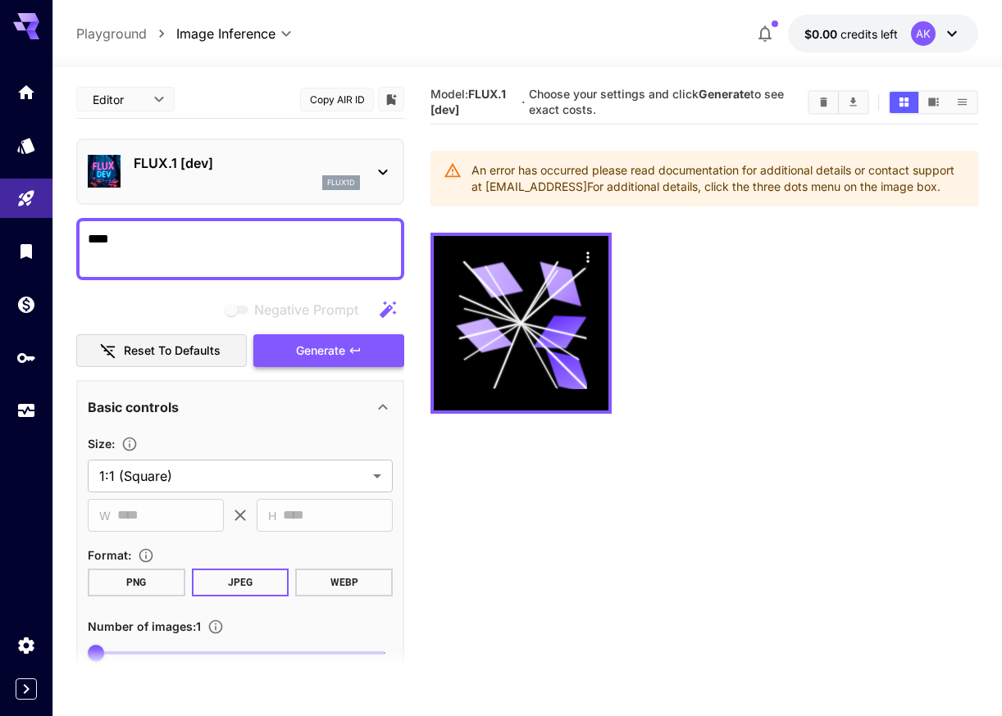
click at [335, 348] on span "Generate" at bounding box center [320, 351] width 49 height 20
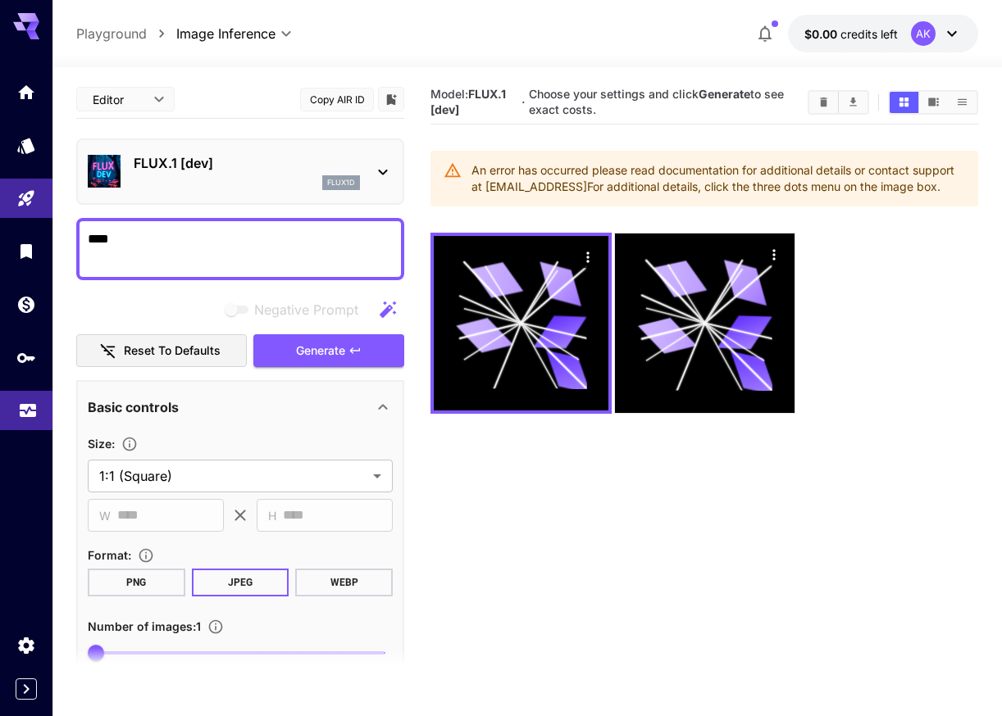
click at [31, 416] on icon "Usage" at bounding box center [28, 407] width 20 height 20
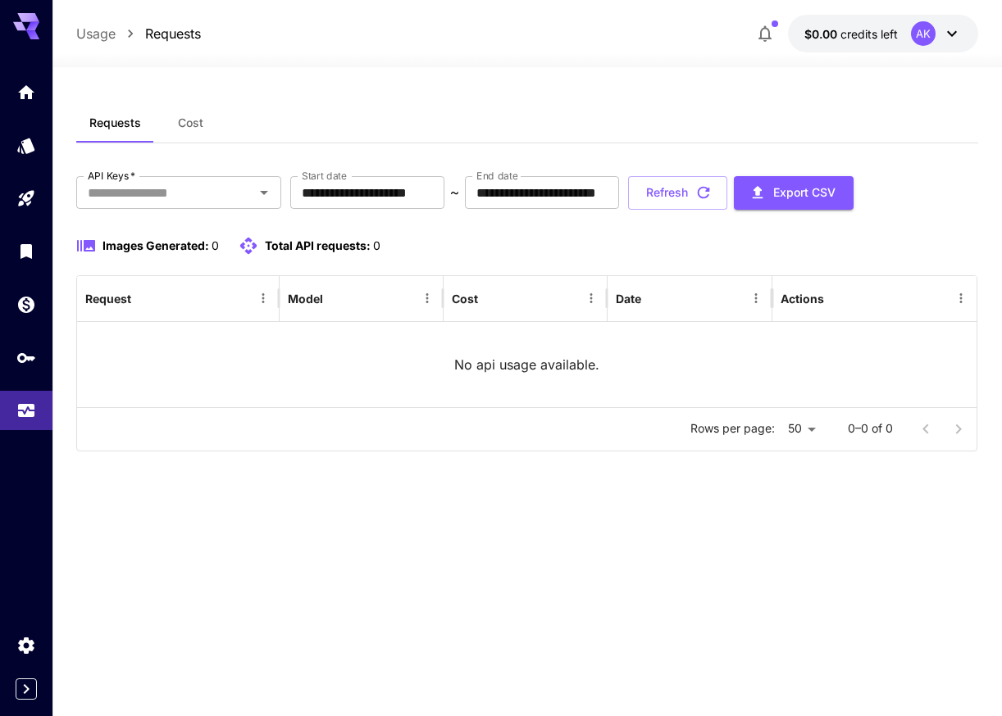
click at [831, 58] on div at bounding box center [526, 58] width 949 height 20
click at [831, 44] on button "$0.00 credits left AK" at bounding box center [883, 34] width 190 height 38
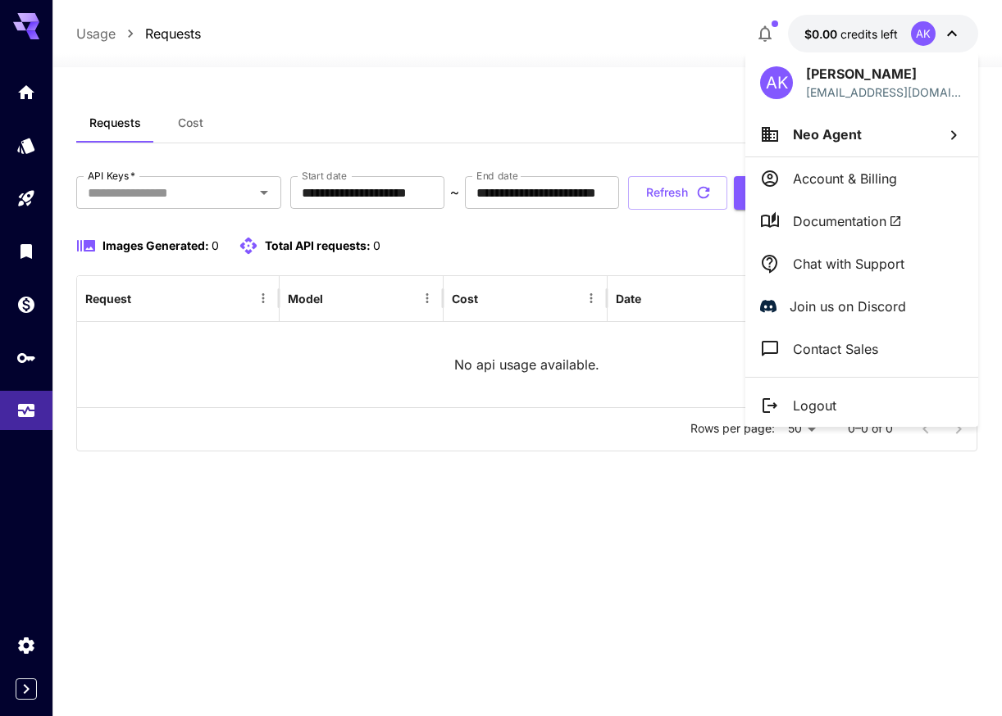
click at [525, 137] on div at bounding box center [501, 358] width 1002 height 716
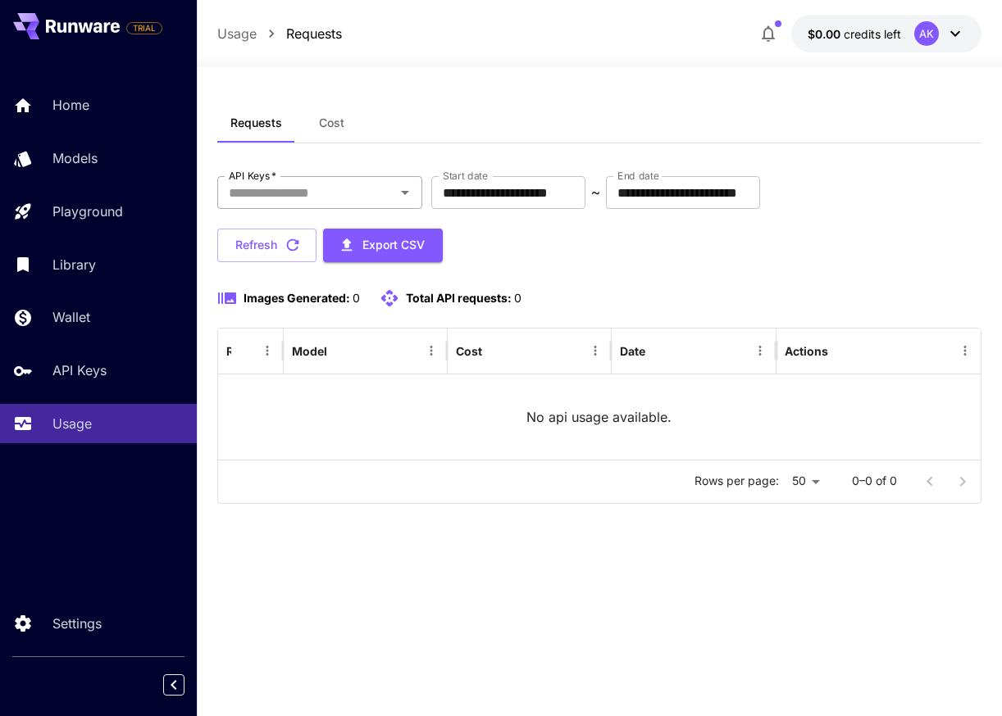
click at [325, 186] on input "API Keys   *" at bounding box center [306, 192] width 168 height 23
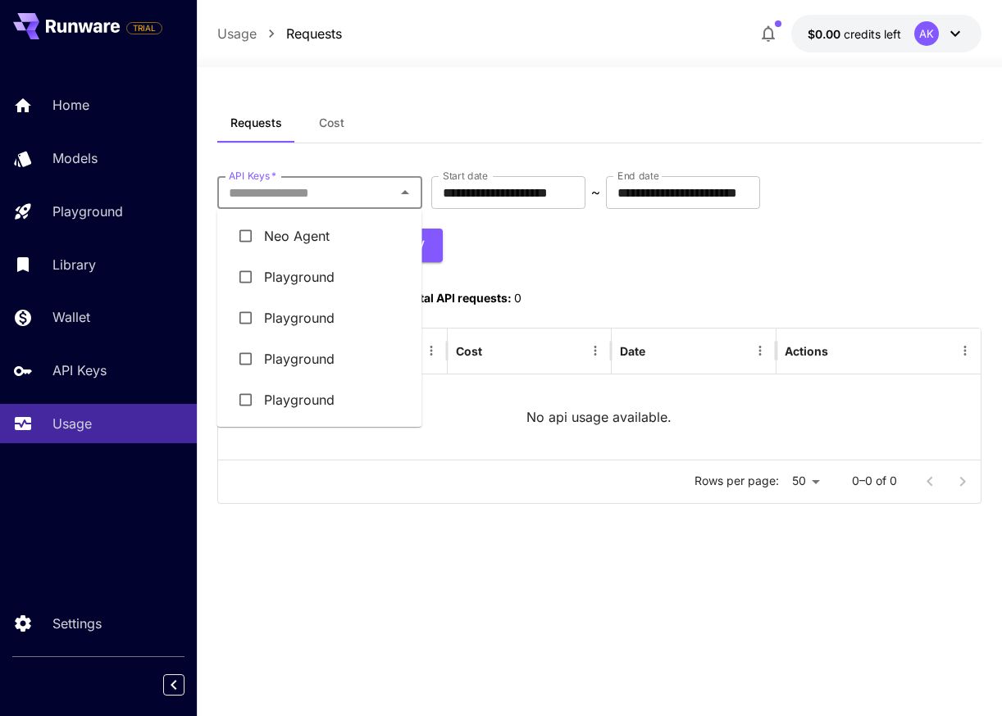
click at [311, 236] on li "Neo Agent" at bounding box center [319, 236] width 205 height 41
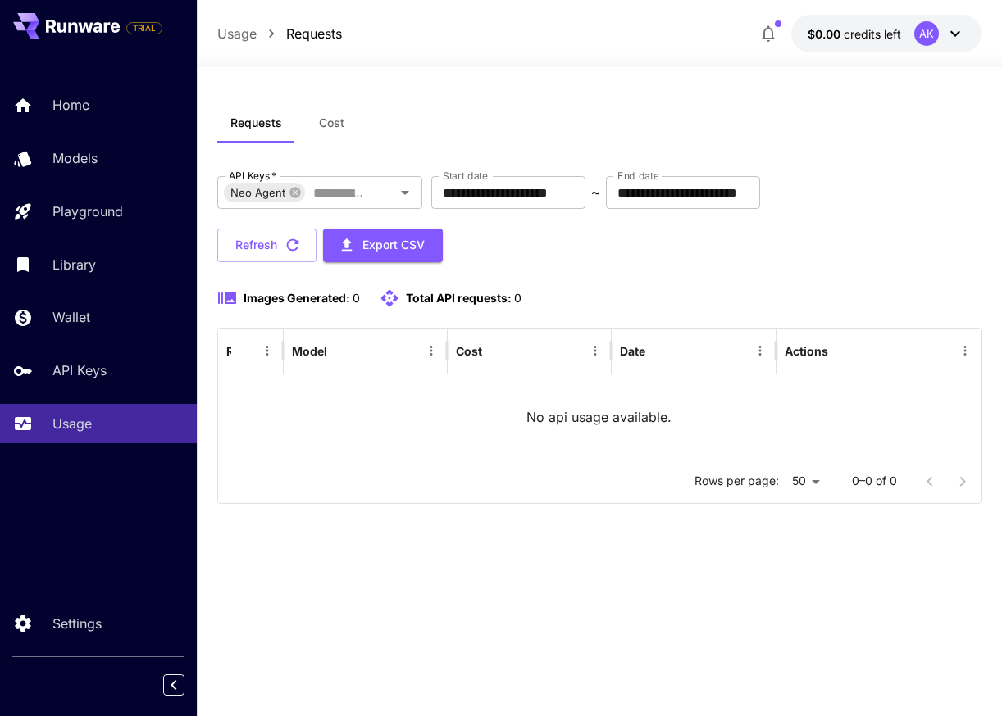
click at [405, 149] on div "**********" at bounding box center [599, 310] width 765 height 414
